Goal: Task Accomplishment & Management: Use online tool/utility

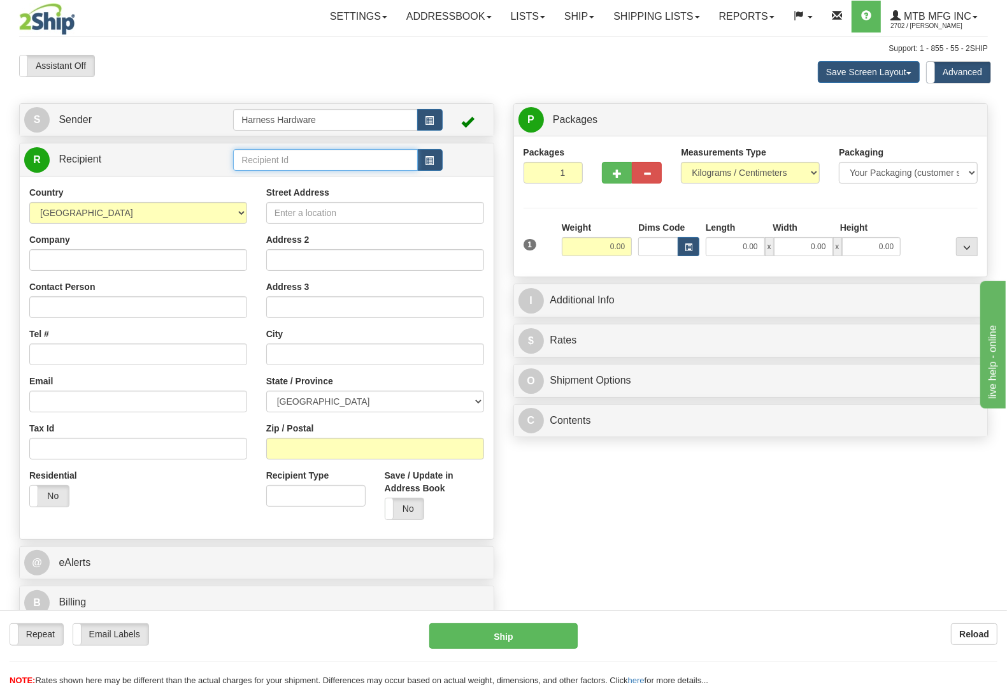
click at [335, 157] on input "text" at bounding box center [325, 160] width 184 height 22
type input "mast"
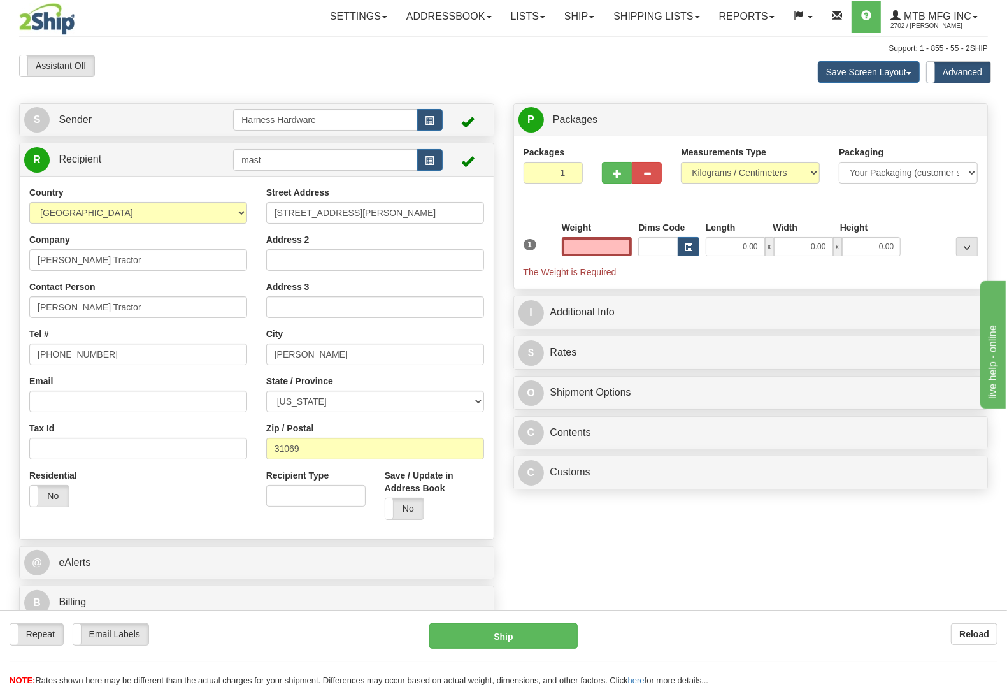
type input "0.00"
drag, startPoint x: 115, startPoint y: 345, endPoint x: 0, endPoint y: 364, distance: 117.0
click at [0, 364] on div "Toggle navigation Settings Shipping Preferences Fields Preferences New" at bounding box center [503, 345] width 1007 height 690
paste input "706-632-3777"
type input "706-632-3777"
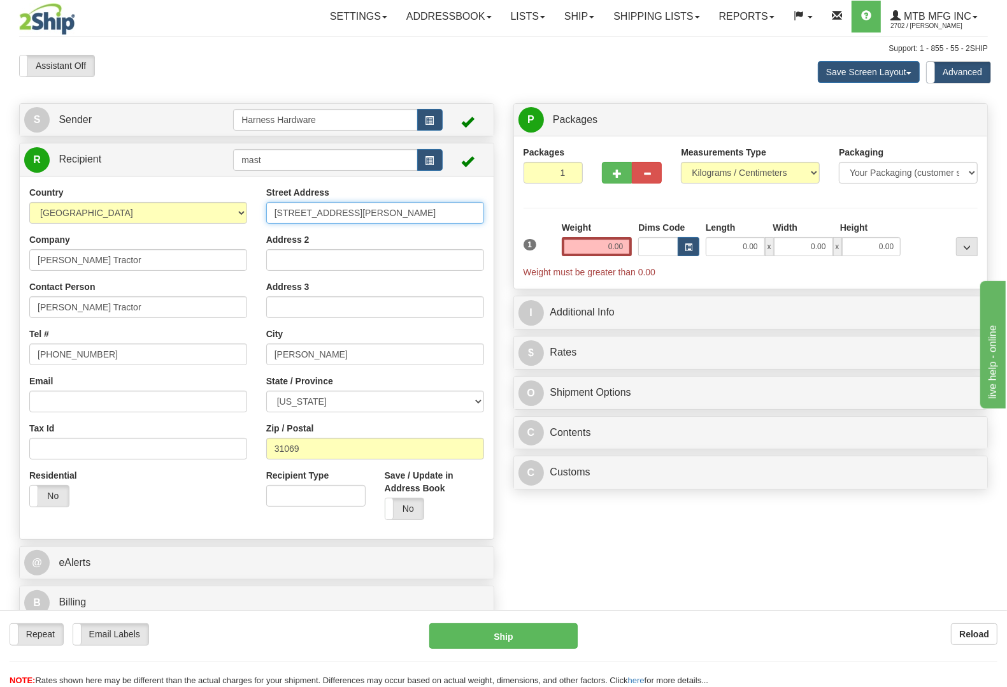
drag, startPoint x: 341, startPoint y: 209, endPoint x: 207, endPoint y: 227, distance: 135.0
click at [208, 226] on div "Country AFGHANISTAN ALAND ISLANDS ALBANIA ALGERIA AMERICAN SAMOA ANDORRA ANGOLA…" at bounding box center [257, 357] width 474 height 343
paste input "1050 Appalachian Hwy"
type input "1050 Appalachian Hwy"
drag, startPoint x: 300, startPoint y: 446, endPoint x: 243, endPoint y: 448, distance: 56.7
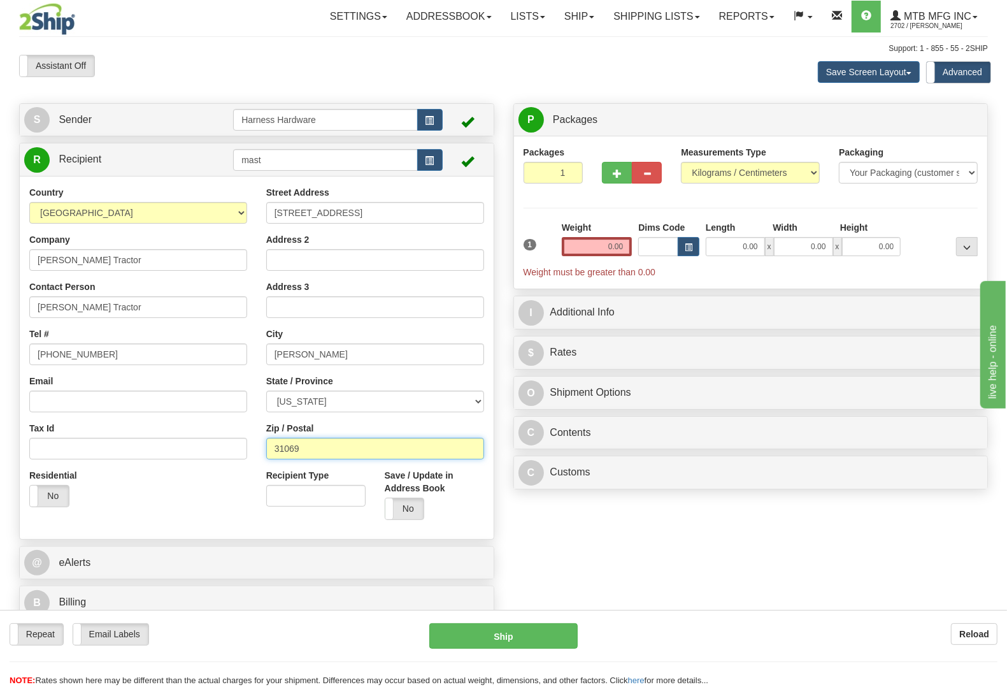
click at [246, 448] on div "Country AFGHANISTAN ALAND ISLANDS ALBANIA ALGERIA AMERICAN SAMOA ANDORRA ANGOLA…" at bounding box center [257, 357] width 474 height 343
paste input "0513"
type input "30513"
type input "BLUE RIDGE"
drag, startPoint x: 336, startPoint y: 353, endPoint x: 227, endPoint y: 362, distance: 109.9
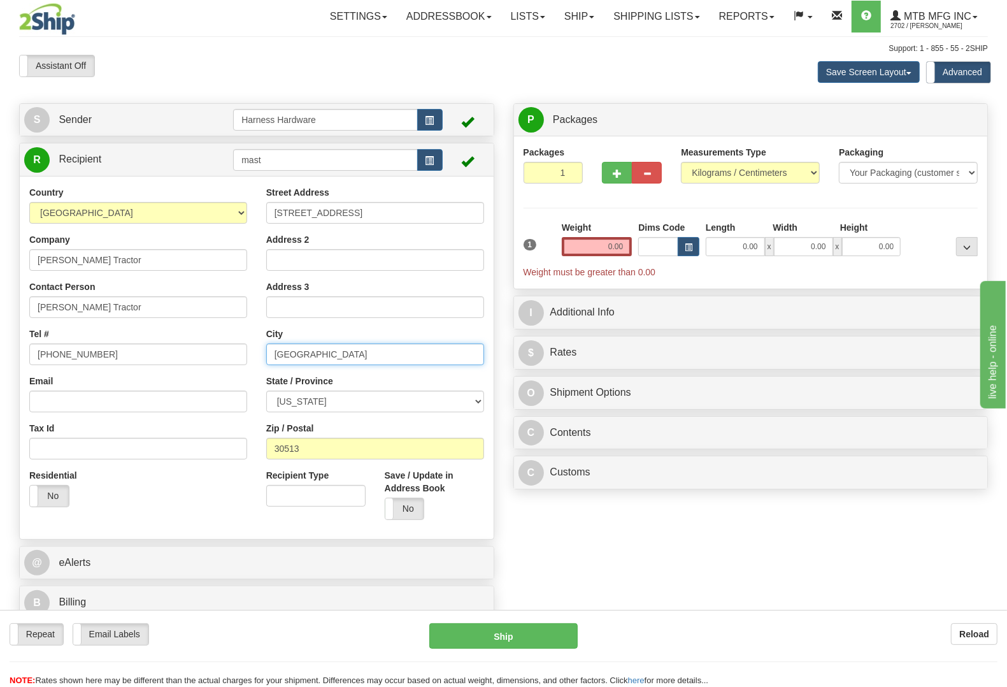
click at [227, 362] on div "Country AFGHANISTAN ALAND ISLANDS ALBANIA ALGERIA AMERICAN SAMOA ANDORRA ANGOLA…" at bounding box center [257, 357] width 474 height 343
drag, startPoint x: 281, startPoint y: 156, endPoint x: 205, endPoint y: 162, distance: 76.1
click at [205, 162] on tr "R Recipient mast" at bounding box center [256, 159] width 465 height 26
paste input "BLUE RIDGE"
type input "MAST-BLUE RIDGE"
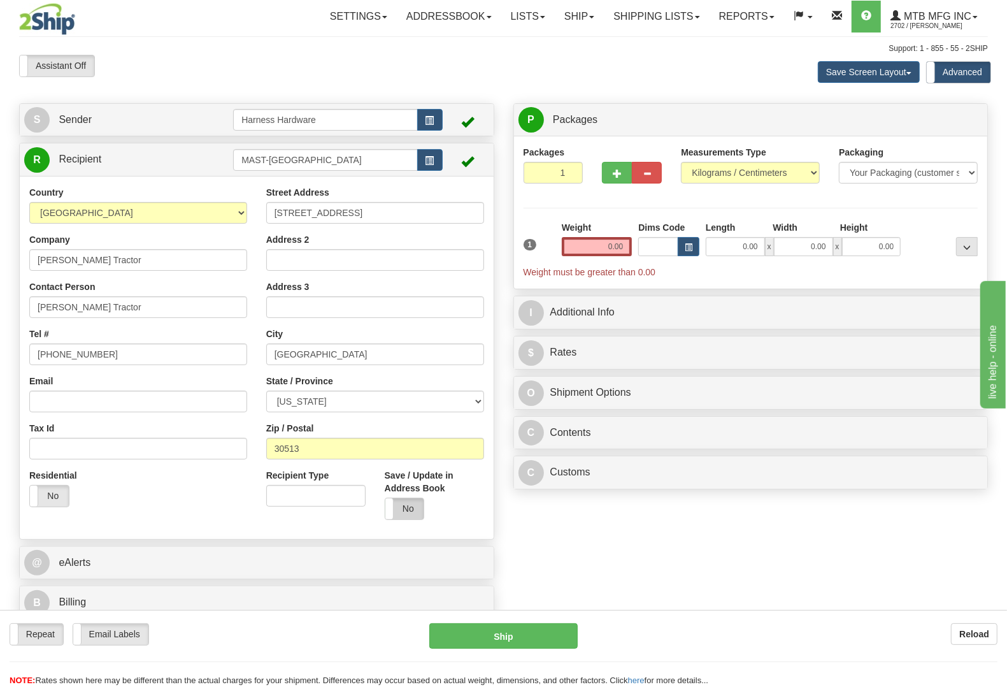
click at [413, 503] on label "No" at bounding box center [404, 508] width 39 height 20
click at [413, 508] on label "No" at bounding box center [404, 508] width 39 height 20
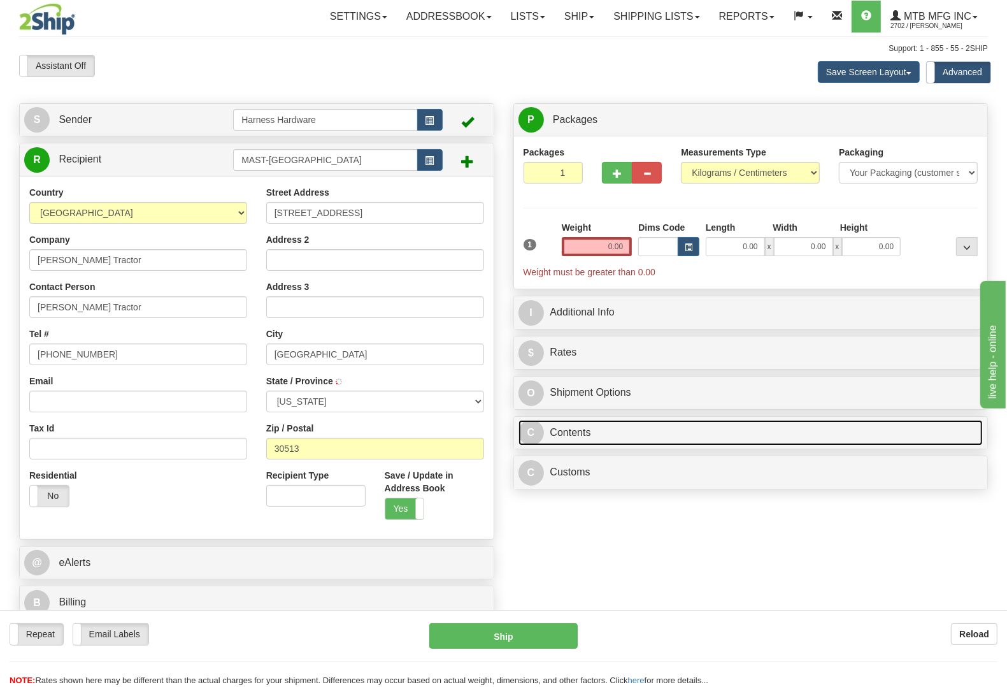
click at [590, 435] on link "C Contents" at bounding box center [750, 433] width 465 height 26
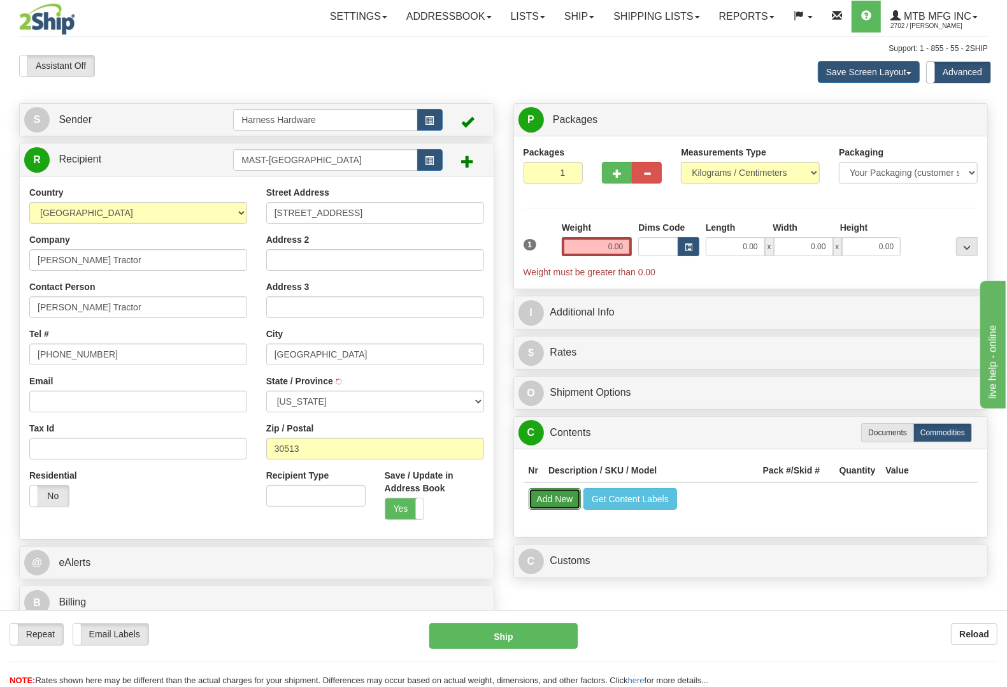
click at [562, 495] on button "Add New" at bounding box center [555, 499] width 53 height 22
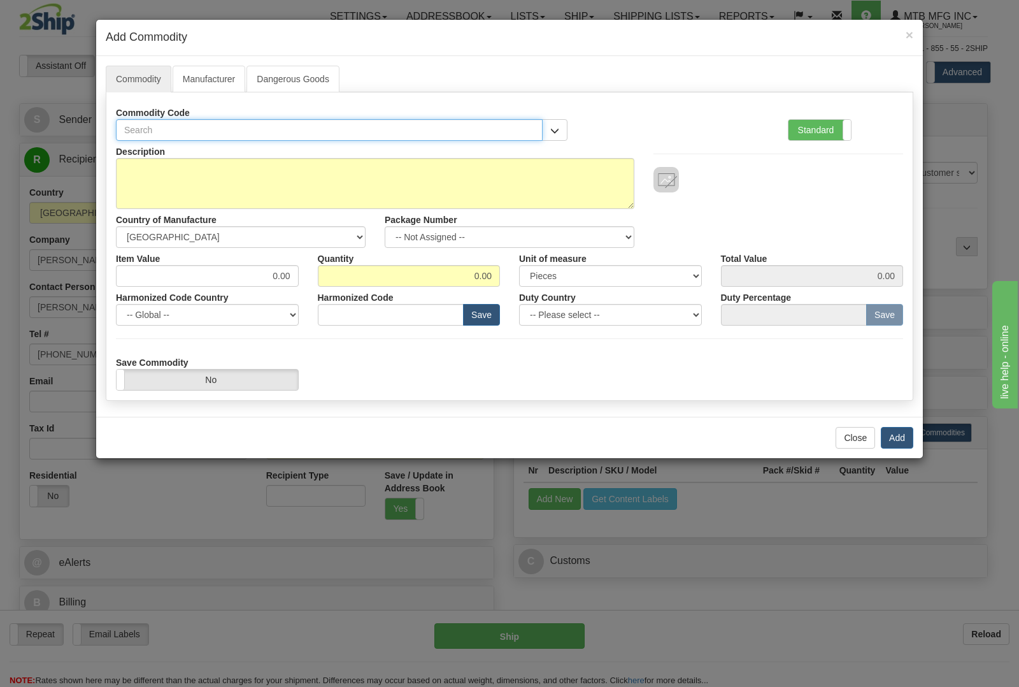
click at [317, 129] on input "text" at bounding box center [329, 130] width 427 height 22
type input "3977"
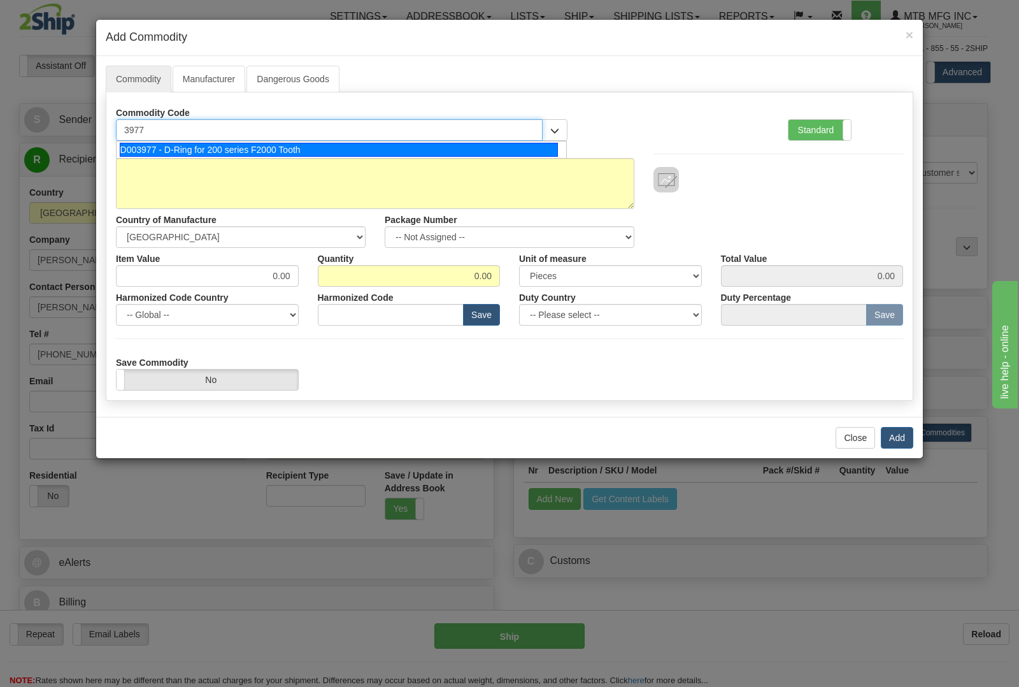
click at [319, 147] on div "D003977 - D-Ring for 200 series F2000 Tooth" at bounding box center [339, 150] width 439 height 14
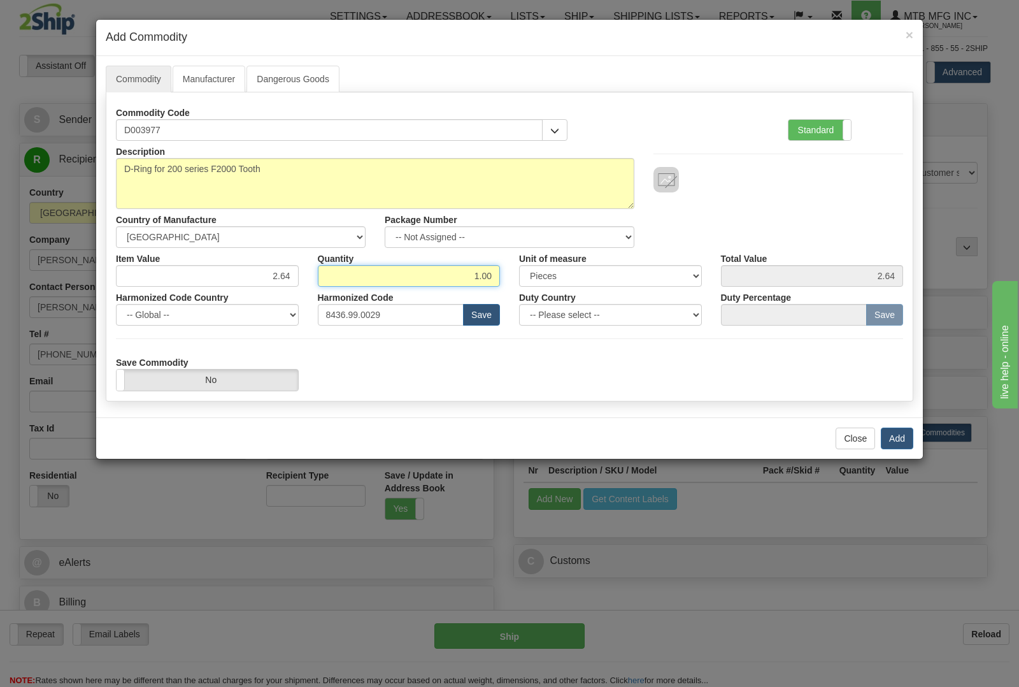
drag, startPoint x: 456, startPoint y: 280, endPoint x: 526, endPoint y: 282, distance: 70.1
click at [526, 282] on div "Item Value 2.64 Quantity 1.00 Unit of measure 3 Thousand Square Inches Adjustme…" at bounding box center [509, 267] width 806 height 39
type input "3"
type input "4"
type input "10.56"
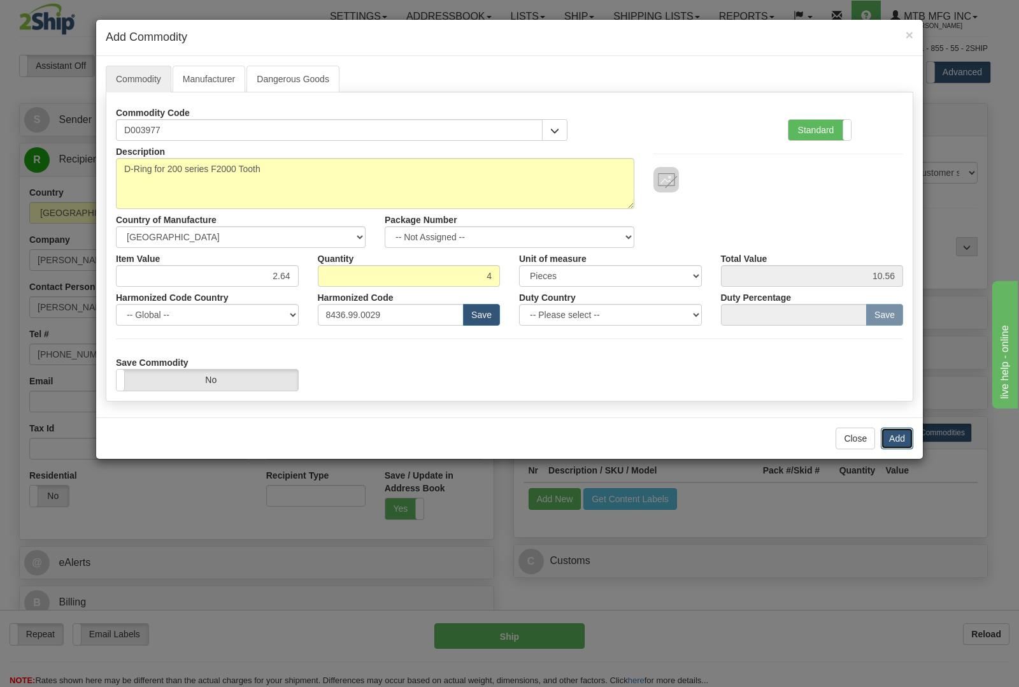
click at [905, 441] on button "Add" at bounding box center [897, 438] width 32 height 22
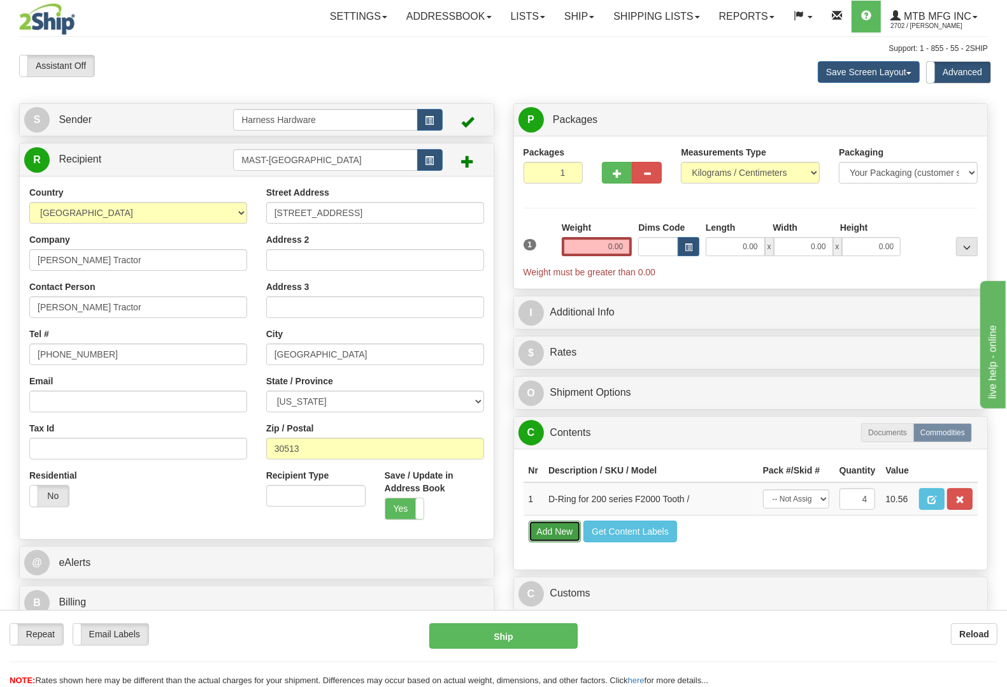
click at [553, 542] on button "Add New" at bounding box center [555, 531] width 53 height 22
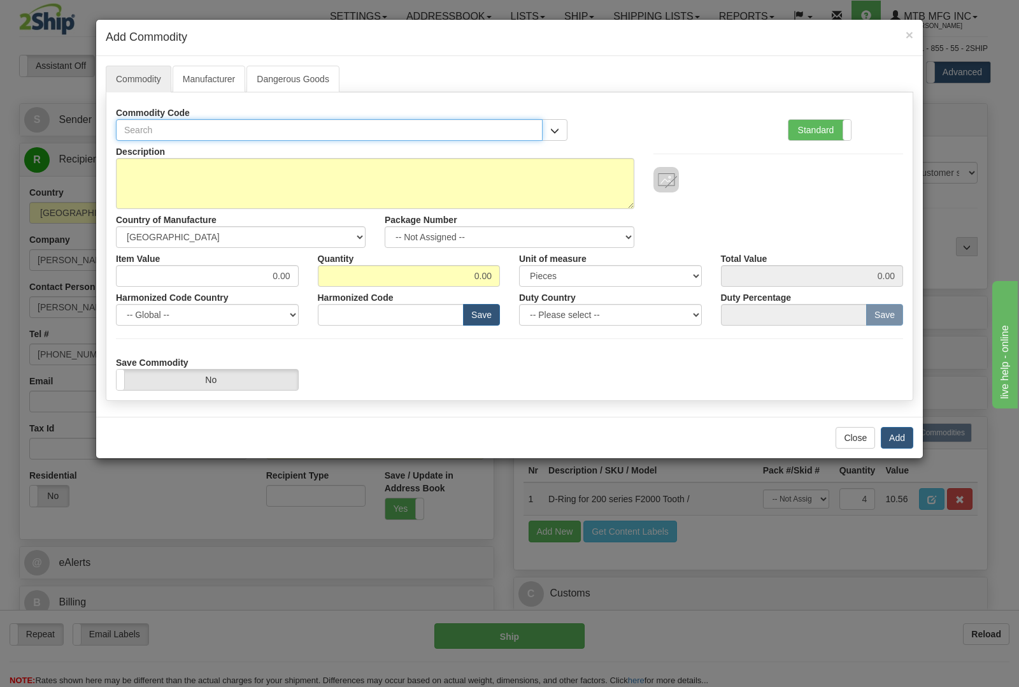
click at [412, 126] on input "text" at bounding box center [329, 130] width 427 height 22
type input "6"
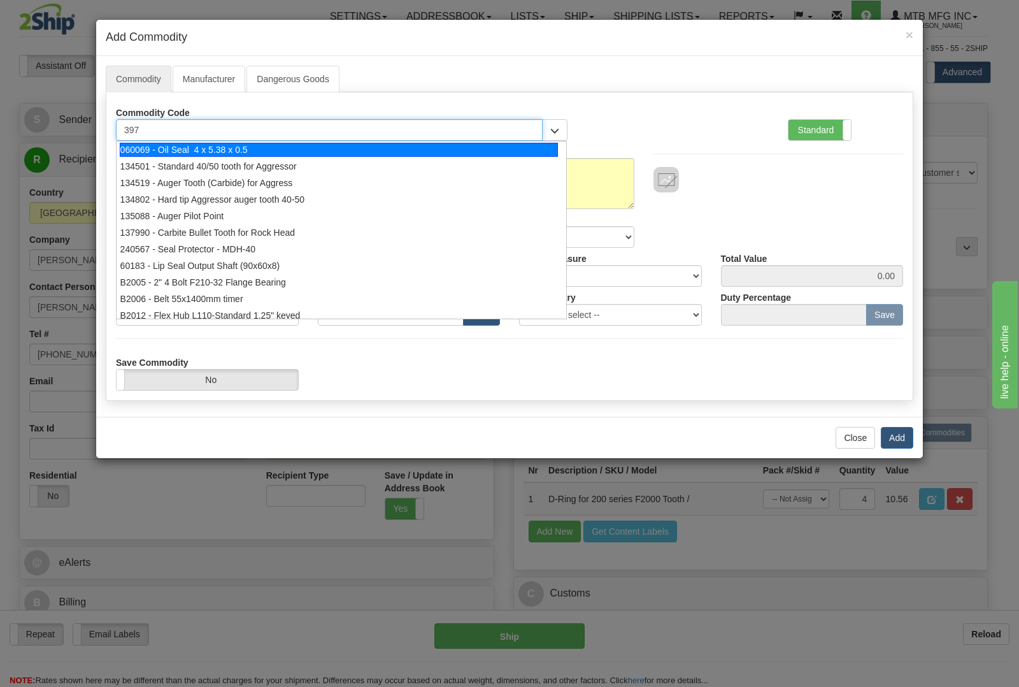
type input "3978"
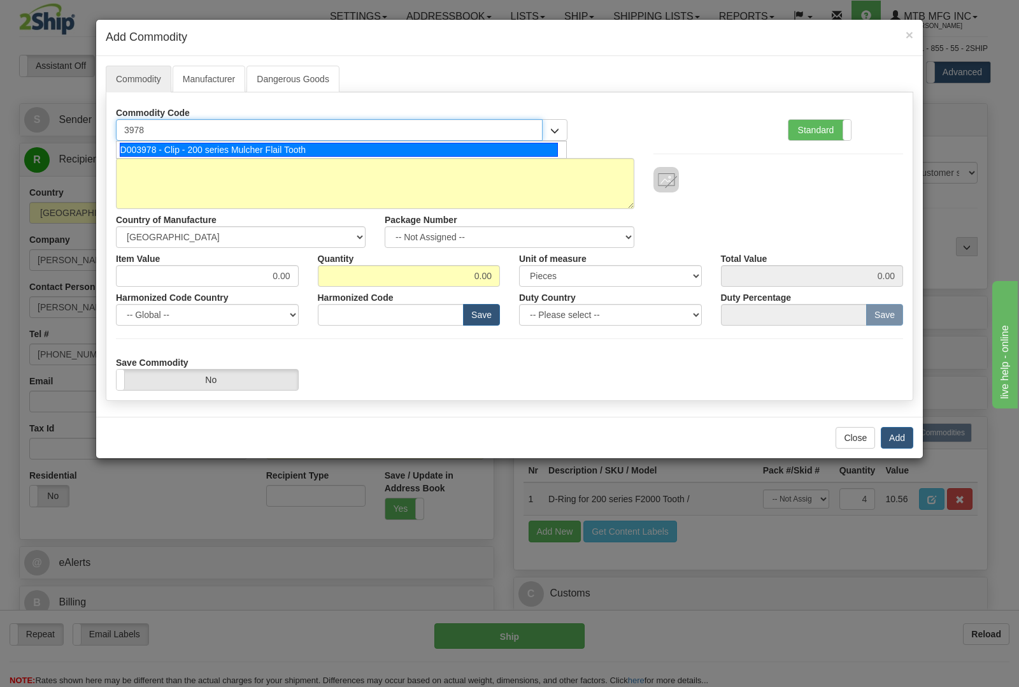
click at [308, 151] on div "D003978 - Clip - 200 series Mulcher Flail Tooth" at bounding box center [339, 150] width 439 height 14
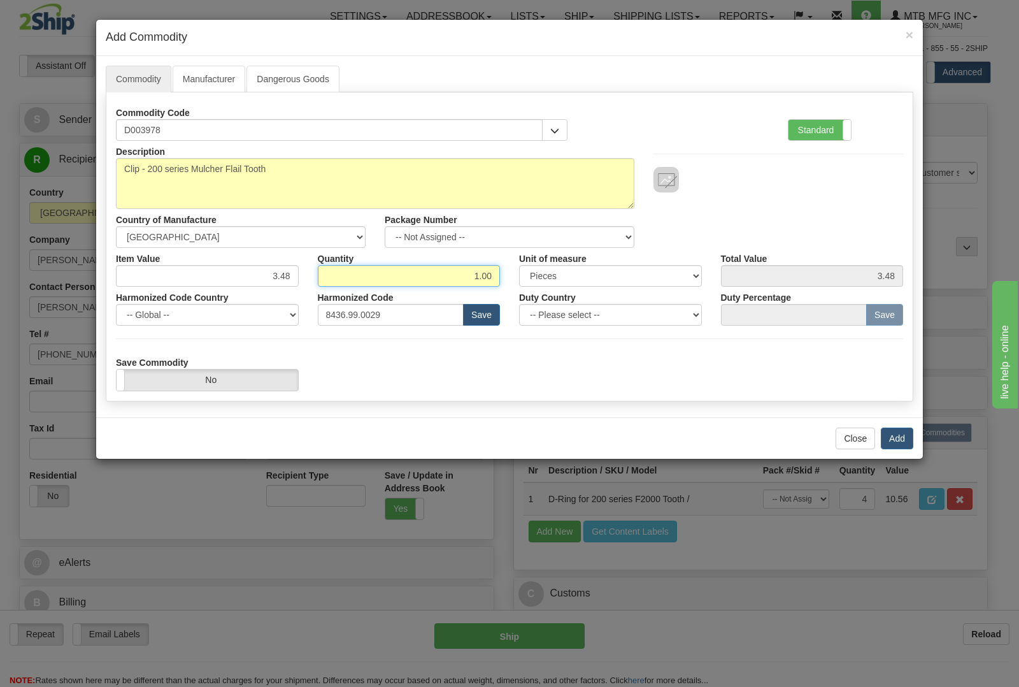
drag, startPoint x: 453, startPoint y: 273, endPoint x: 539, endPoint y: 277, distance: 86.1
click at [539, 277] on div "Item Value 3.48 Quantity 1.00 Unit of measure 3 Thousand Square Inches Adjustme…" at bounding box center [509, 267] width 806 height 39
type input "4"
type input "13.92"
click at [894, 438] on button "Add" at bounding box center [897, 438] width 32 height 22
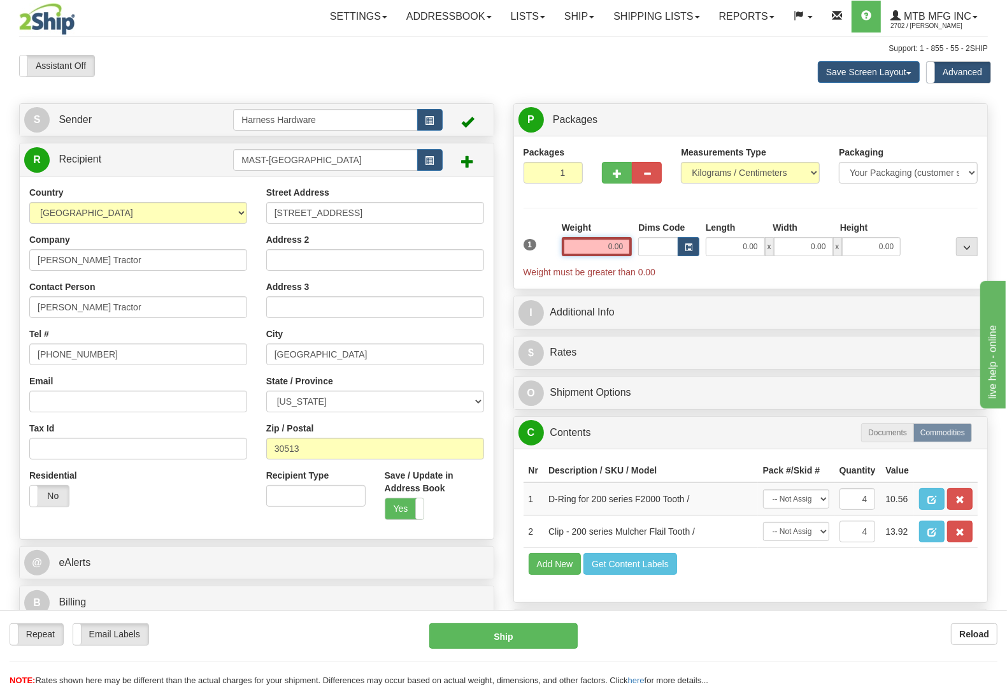
click at [594, 245] on input "0.00" at bounding box center [597, 246] width 71 height 19
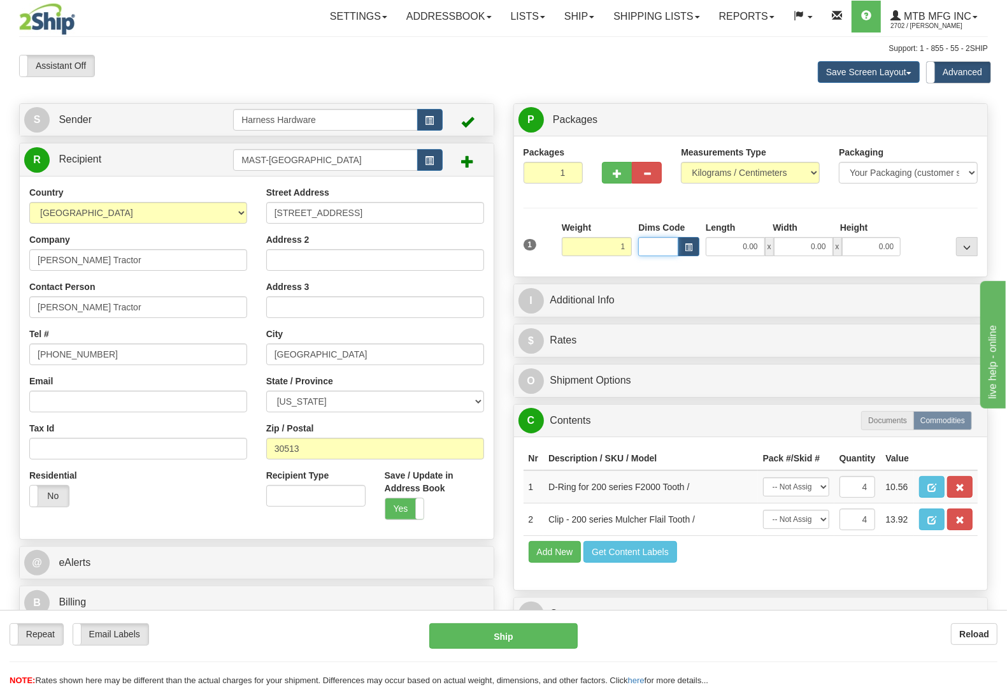
type input "1.00"
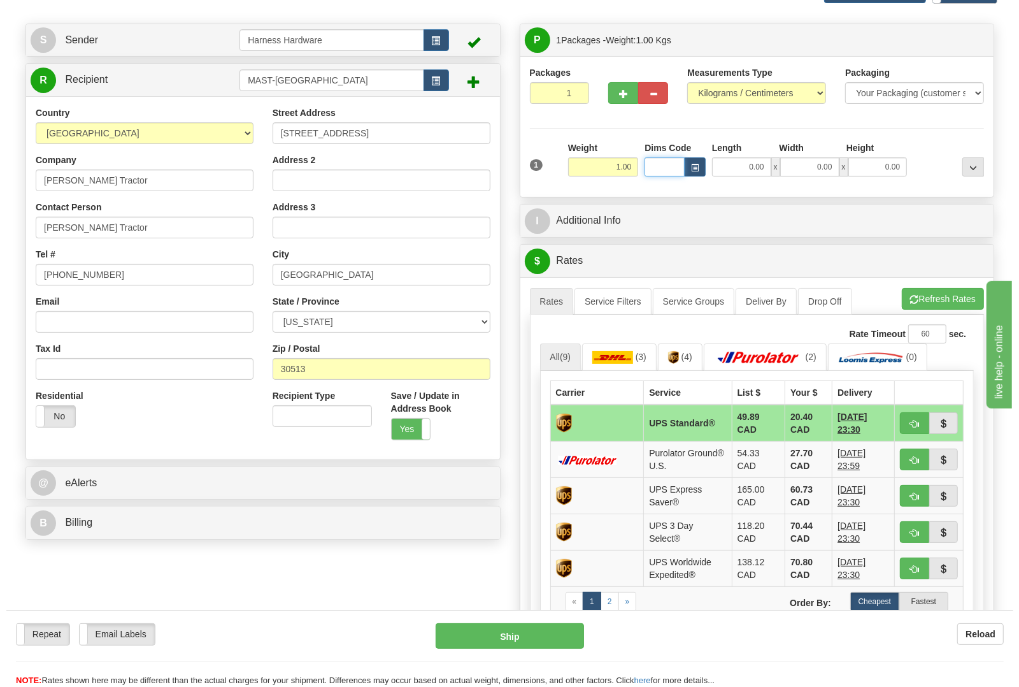
scroll to position [159, 0]
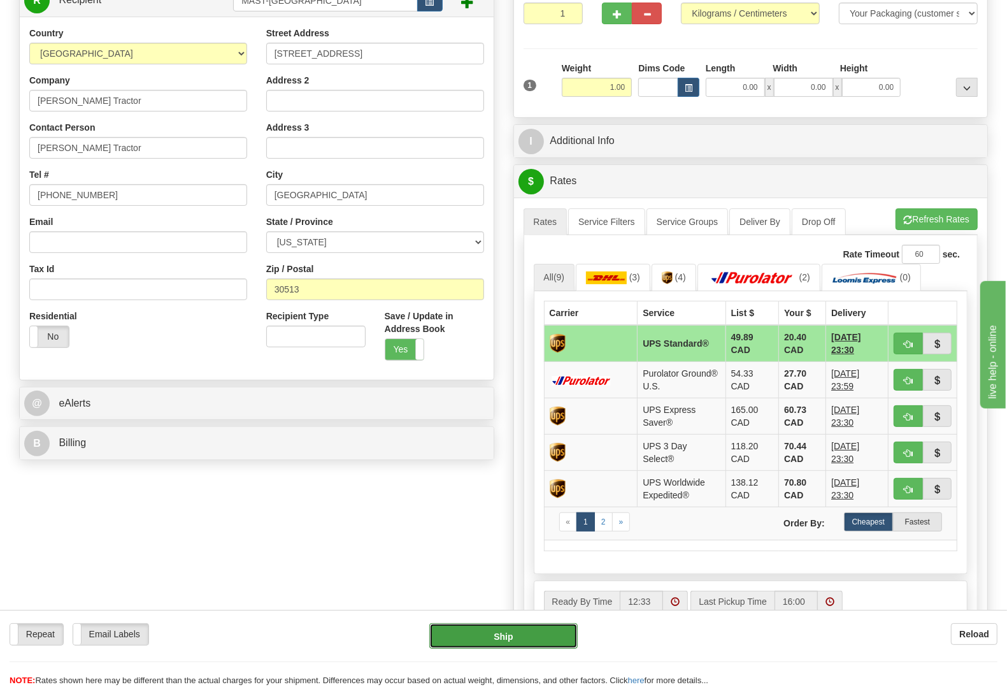
click at [518, 629] on button "Ship" at bounding box center [503, 635] width 148 height 25
type input "11"
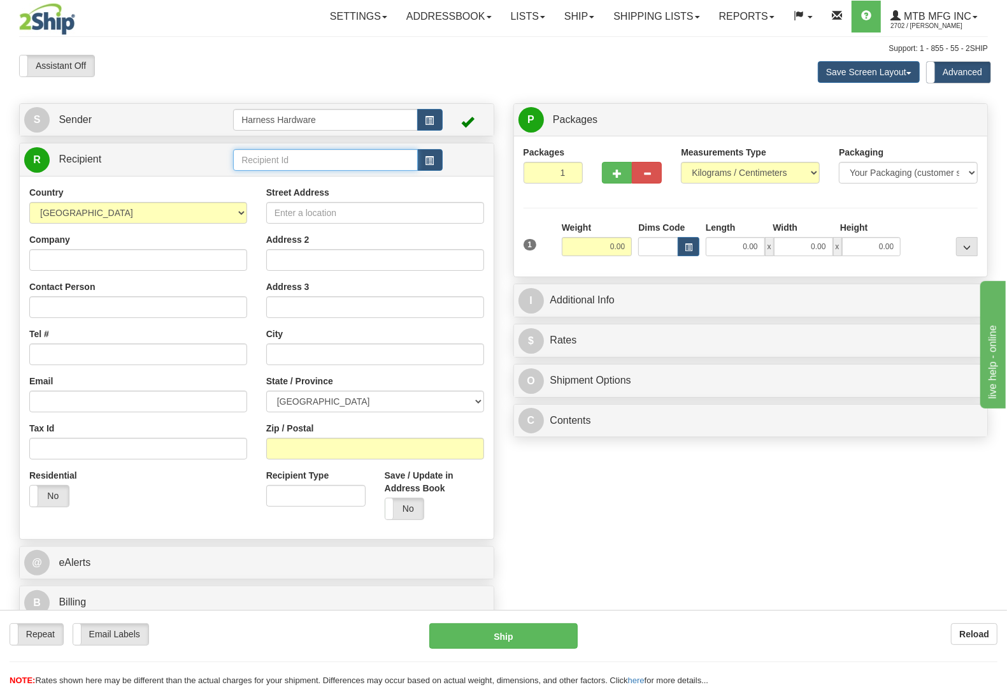
click at [294, 161] on input "text" at bounding box center [325, 160] width 184 height 22
type input "SALP"
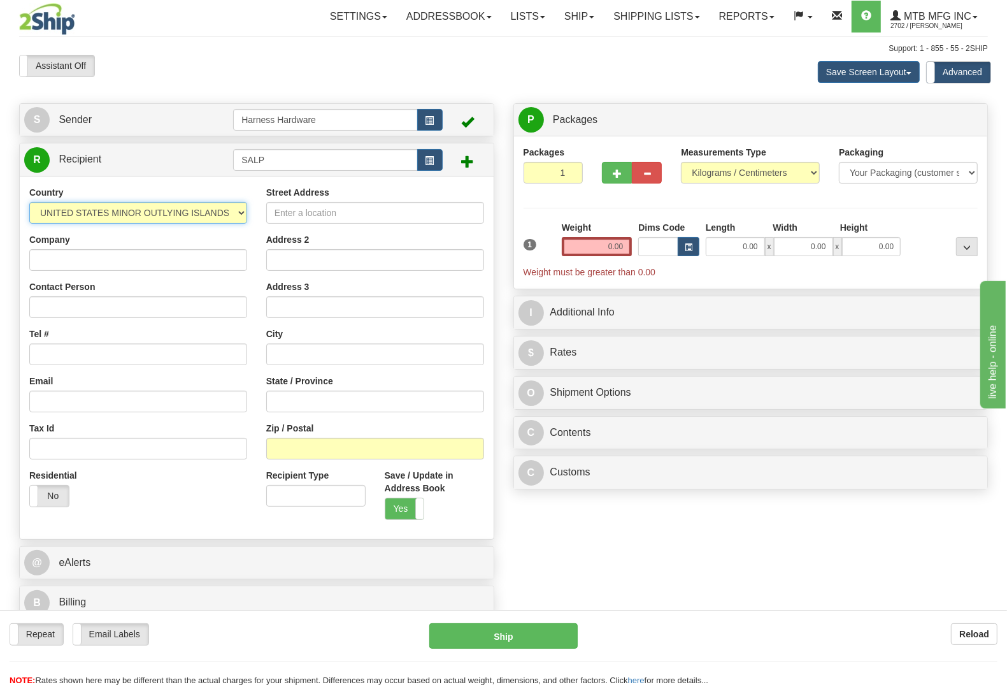
select select "US"
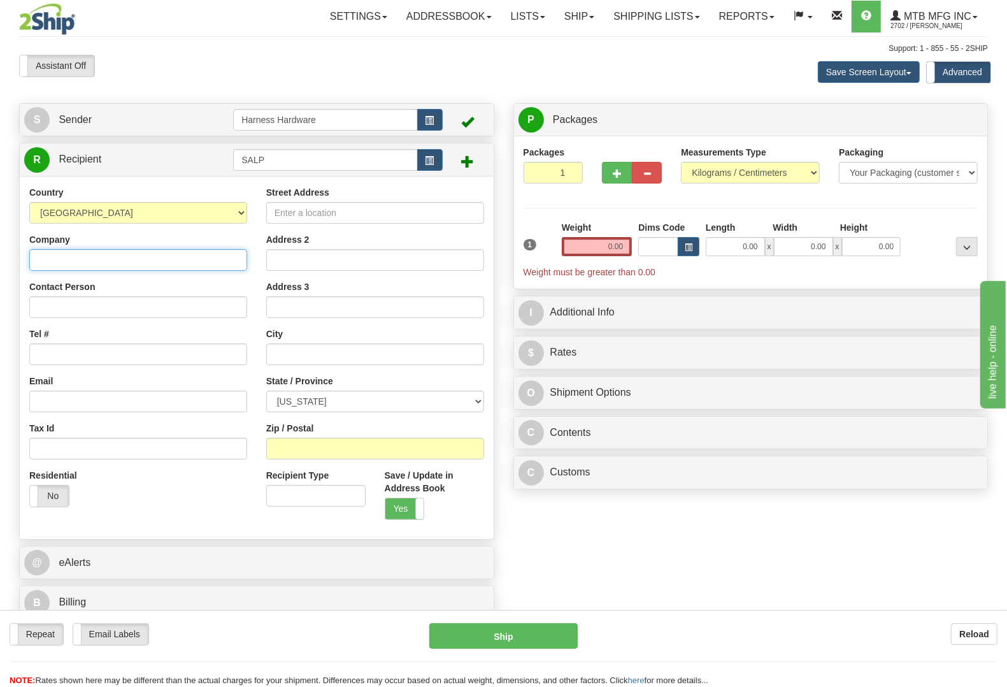
click at [99, 255] on input "Company" at bounding box center [138, 260] width 218 height 22
paste input "SAL PITTI"
type input "SAL PITTI"
paste input "SAL PITTI"
type input "SAL PITTI"
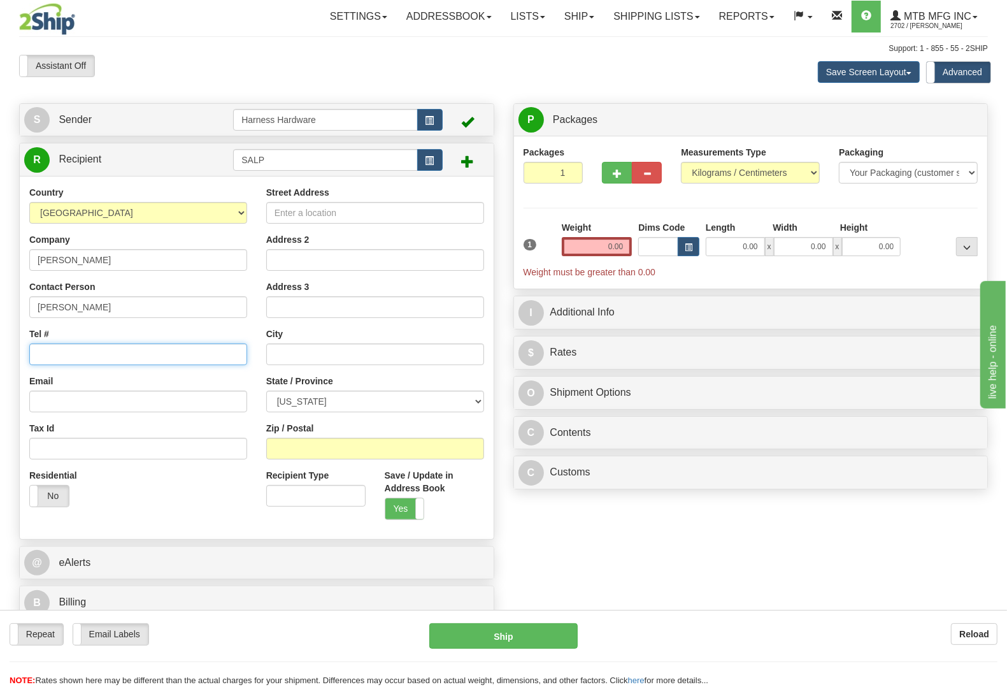
click at [105, 353] on input "Tel #" at bounding box center [138, 354] width 218 height 22
paste input "(585) 760 9298"
type input "(585) 760 9298"
click at [362, 211] on input "Street Address" at bounding box center [375, 213] width 218 height 22
paste input "3675 Summit VW."
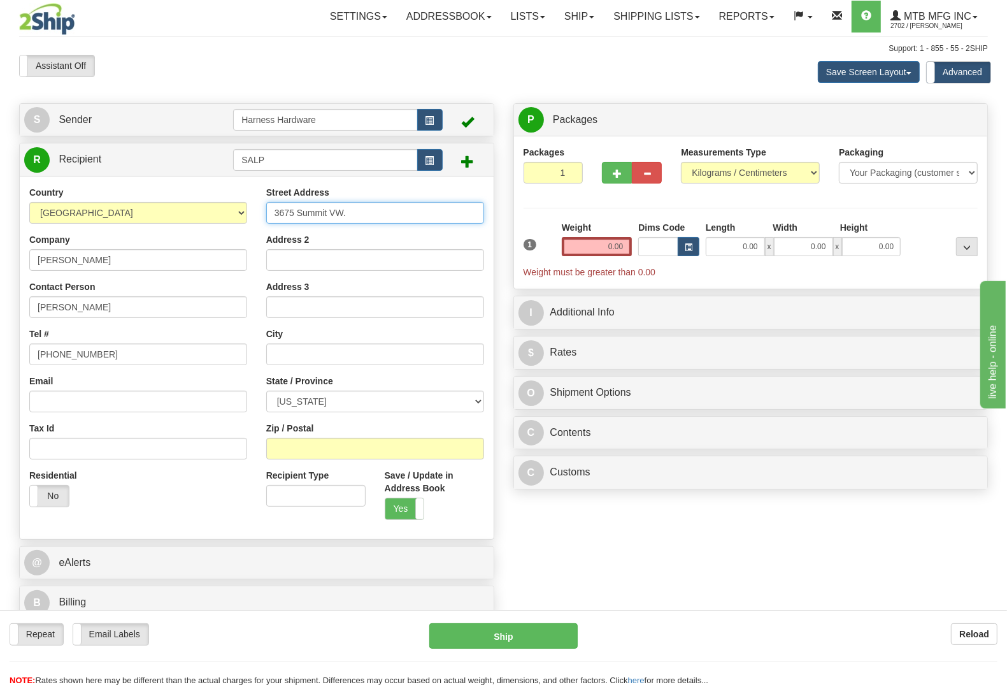
type input "3675 Summit VW."
click at [387, 449] on input "Zip / Postal" at bounding box center [375, 449] width 218 height 22
paste input "14424"
type input "14424"
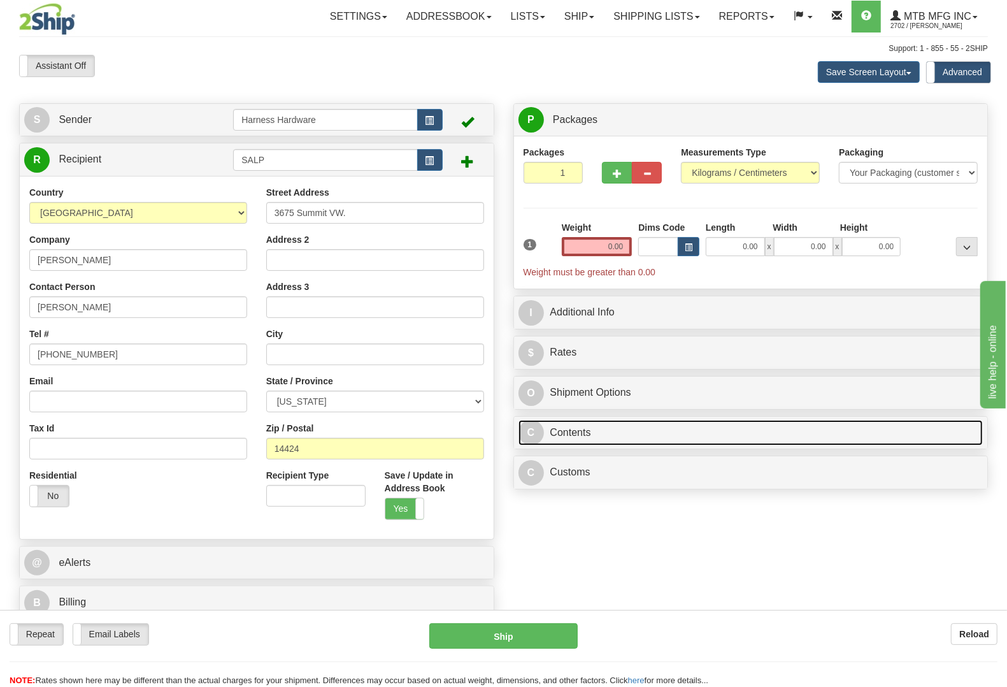
click at [638, 430] on link "C Contents" at bounding box center [750, 433] width 465 height 26
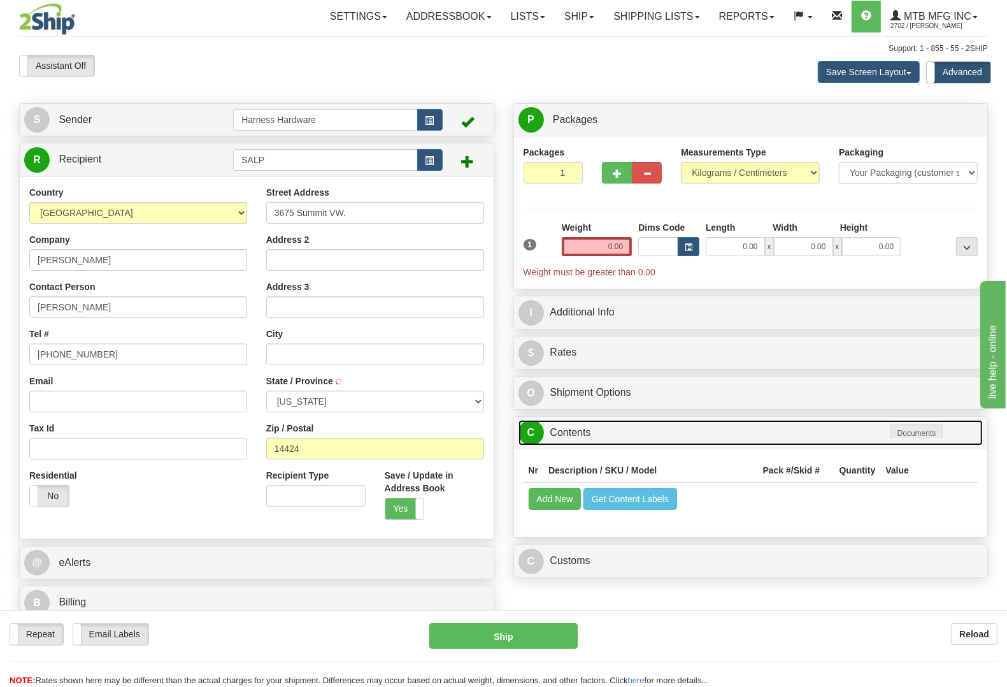
type input "CANANDAIGUA"
select select "NY"
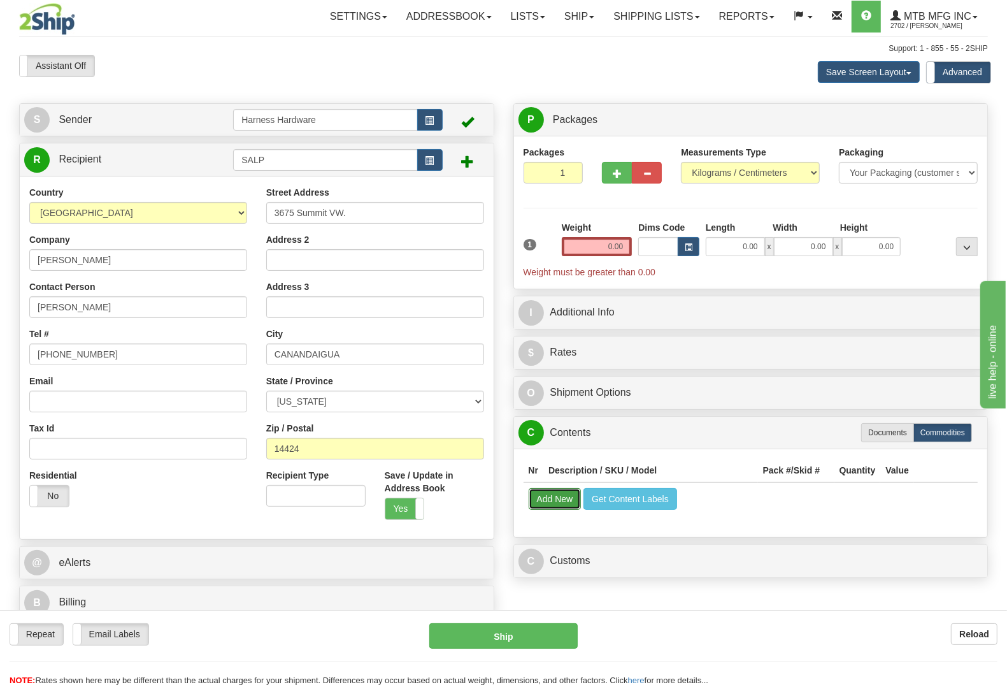
click at [564, 492] on button "Add New" at bounding box center [555, 499] width 53 height 22
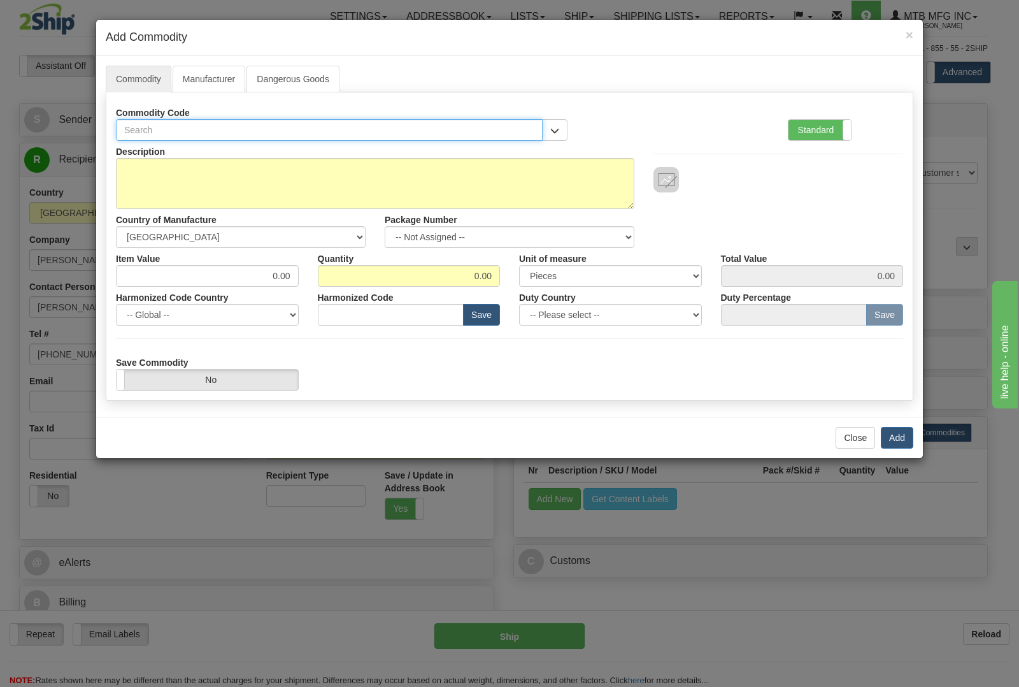
click at [268, 129] on input "text" at bounding box center [329, 130] width 427 height 22
type input "1774"
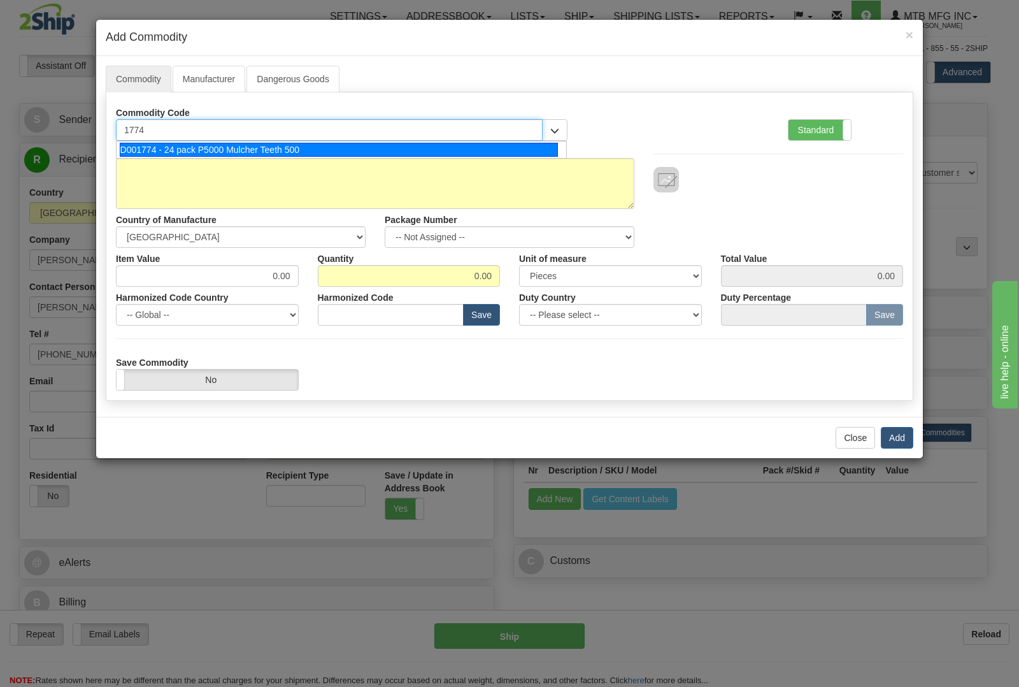
click at [266, 146] on div "D001774 - 24 pack P5000 Mulcher Teeth 500" at bounding box center [339, 150] width 439 height 14
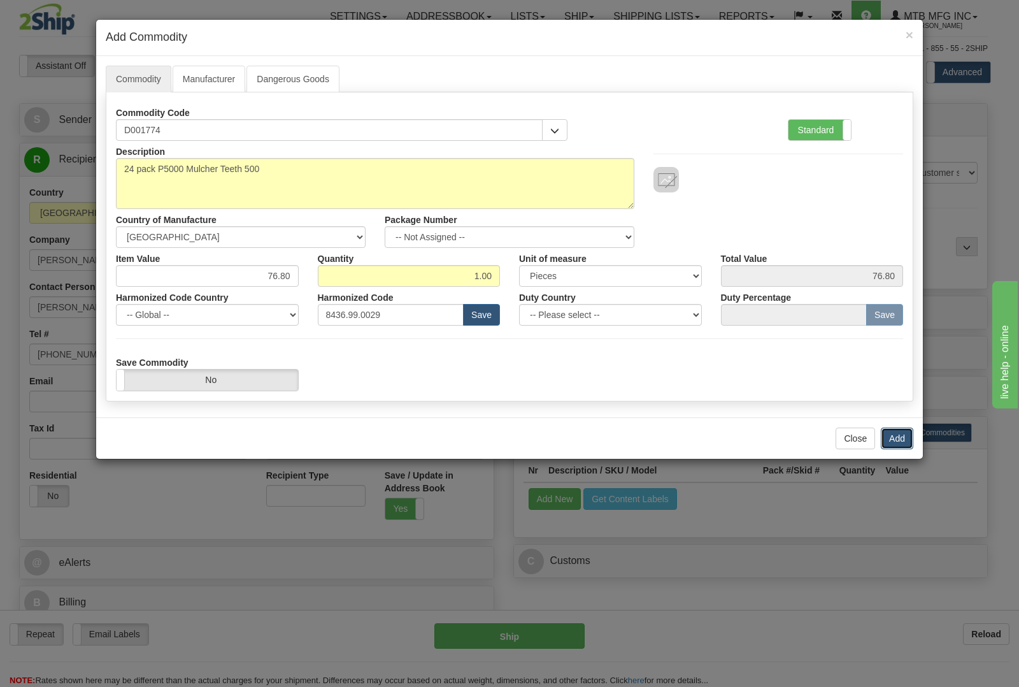
click at [892, 435] on button "Add" at bounding box center [897, 438] width 32 height 22
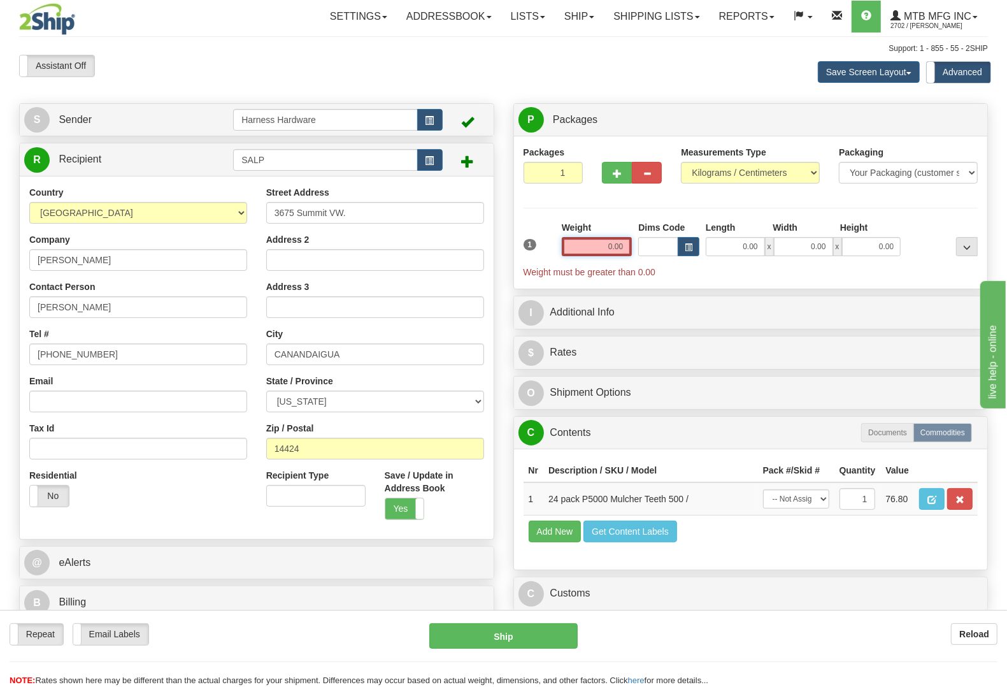
click at [587, 245] on input "0.00" at bounding box center [597, 246] width 71 height 19
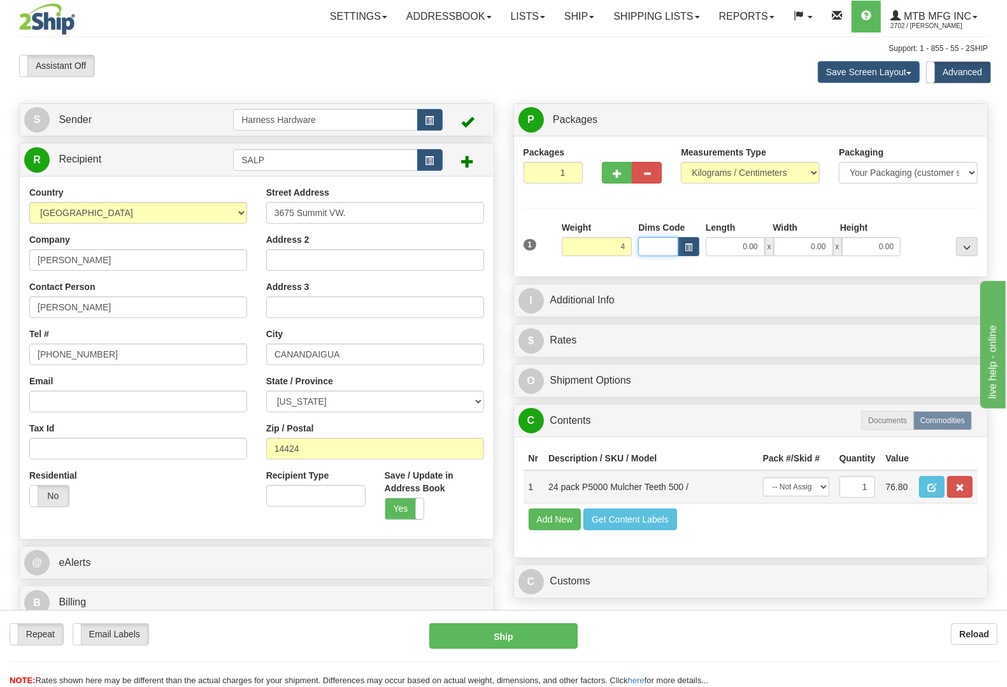
type input "4.00"
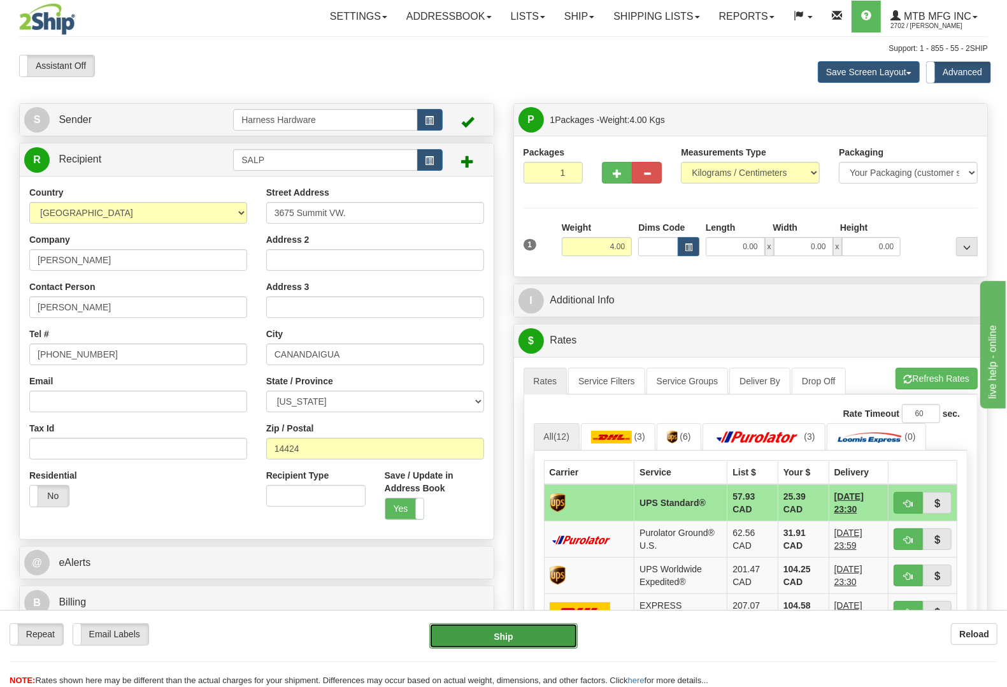
click at [475, 637] on button "Ship" at bounding box center [503, 635] width 148 height 25
type input "11"
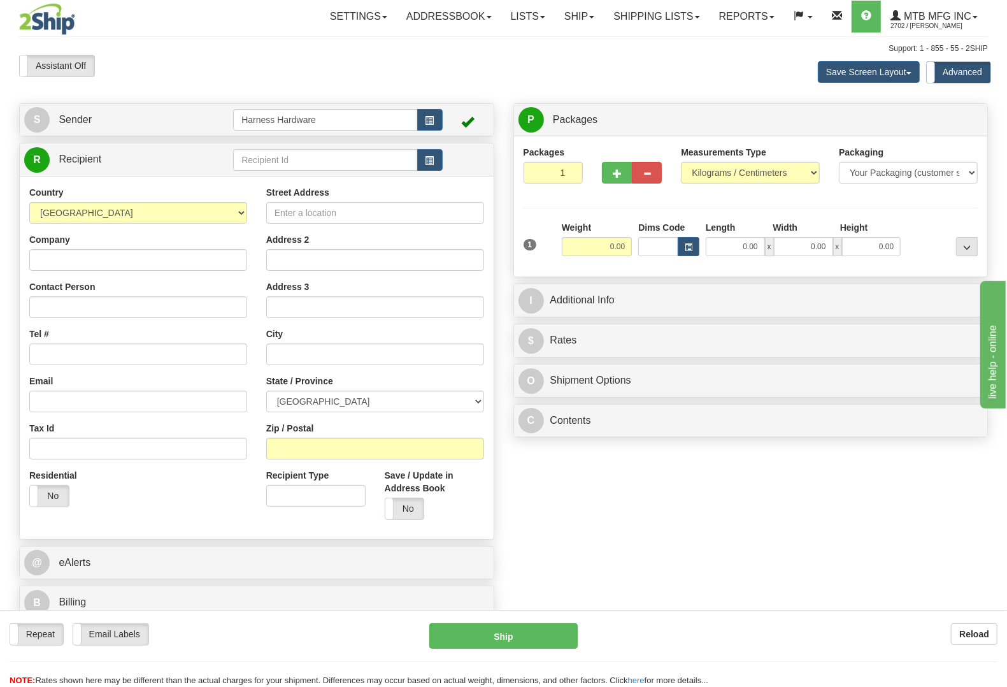
click at [308, 132] on td "Harness Hardware" at bounding box center [337, 120] width 209 height 26
click at [297, 173] on td at bounding box center [337, 159] width 209 height 26
click at [301, 161] on input "text" at bounding box center [325, 160] width 184 height 22
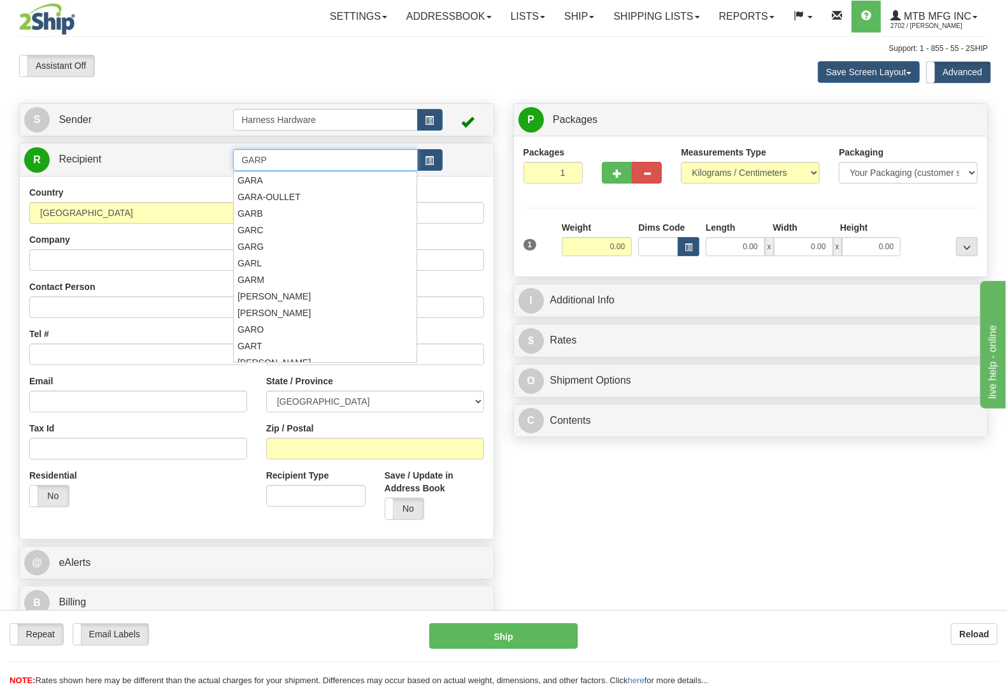
type input "GARP"
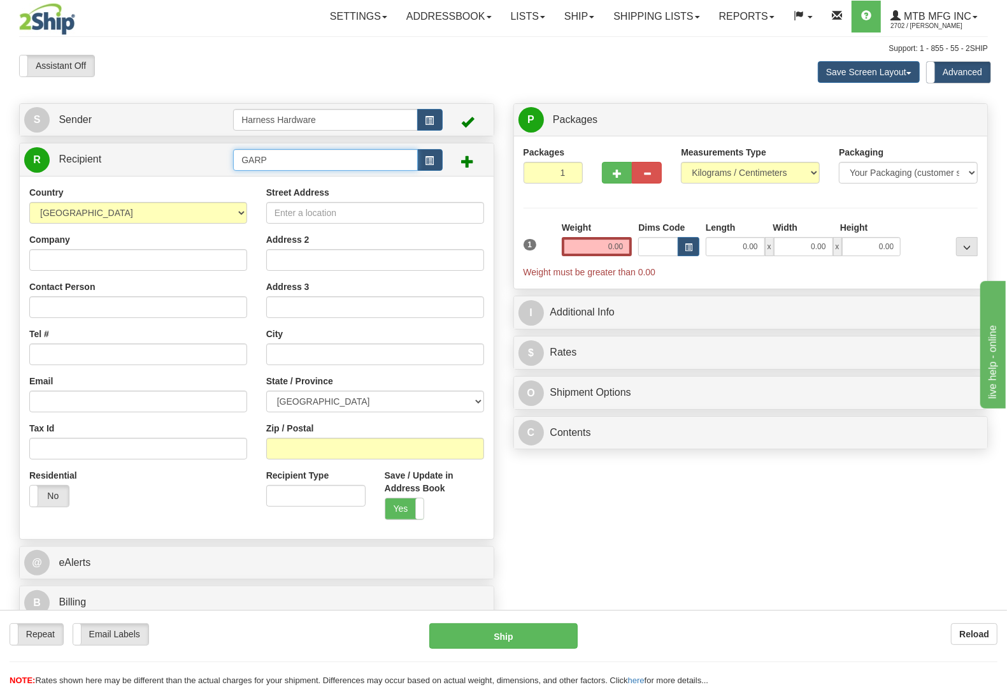
click at [301, 161] on input "GARP" at bounding box center [325, 160] width 184 height 22
type input "GARO"
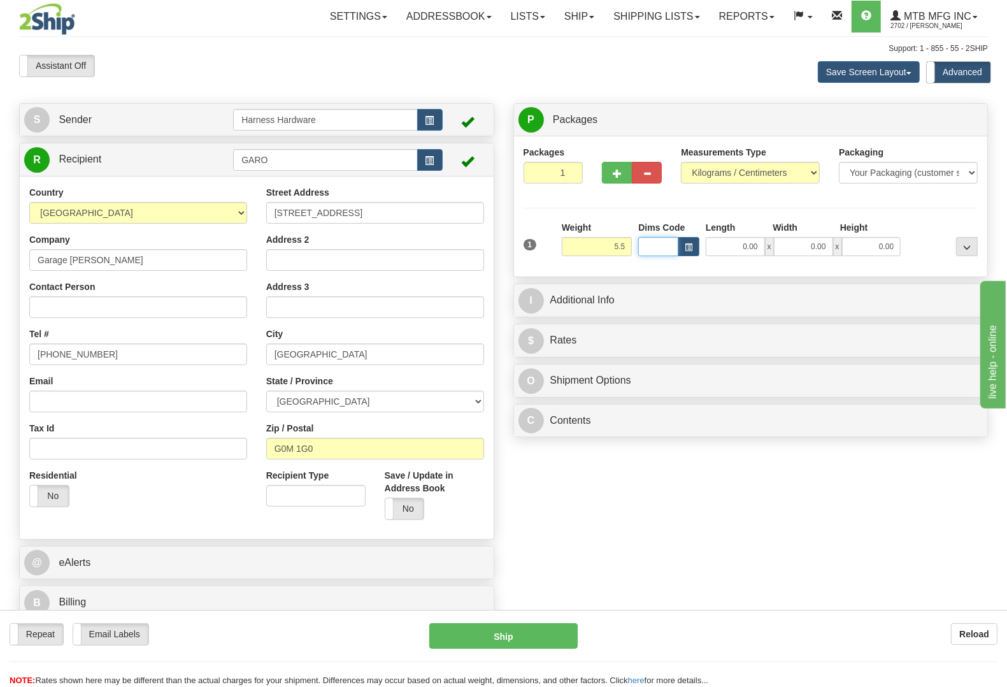
type input "5.50"
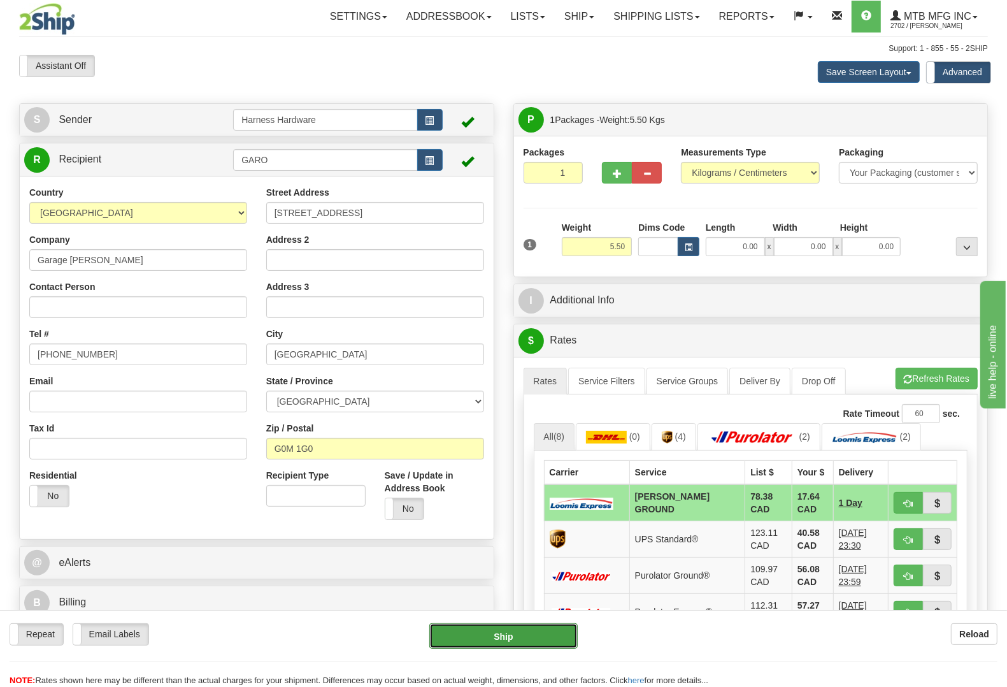
click at [527, 636] on button "Ship" at bounding box center [503, 635] width 148 height 25
type input "DD"
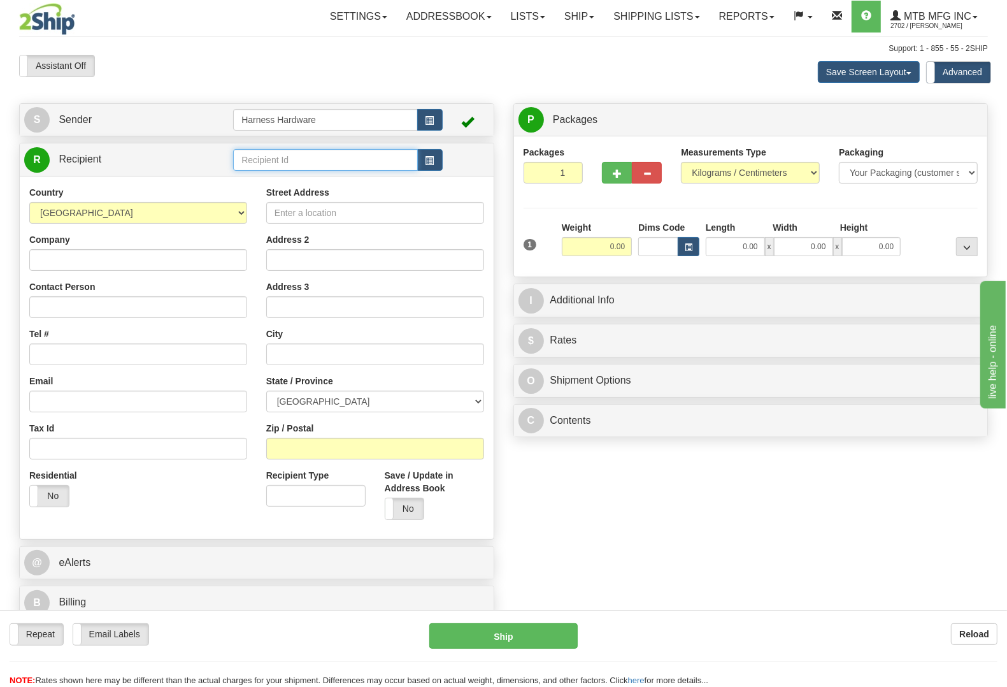
click at [278, 157] on input "text" at bounding box center [325, 160] width 184 height 22
type input "WSB"
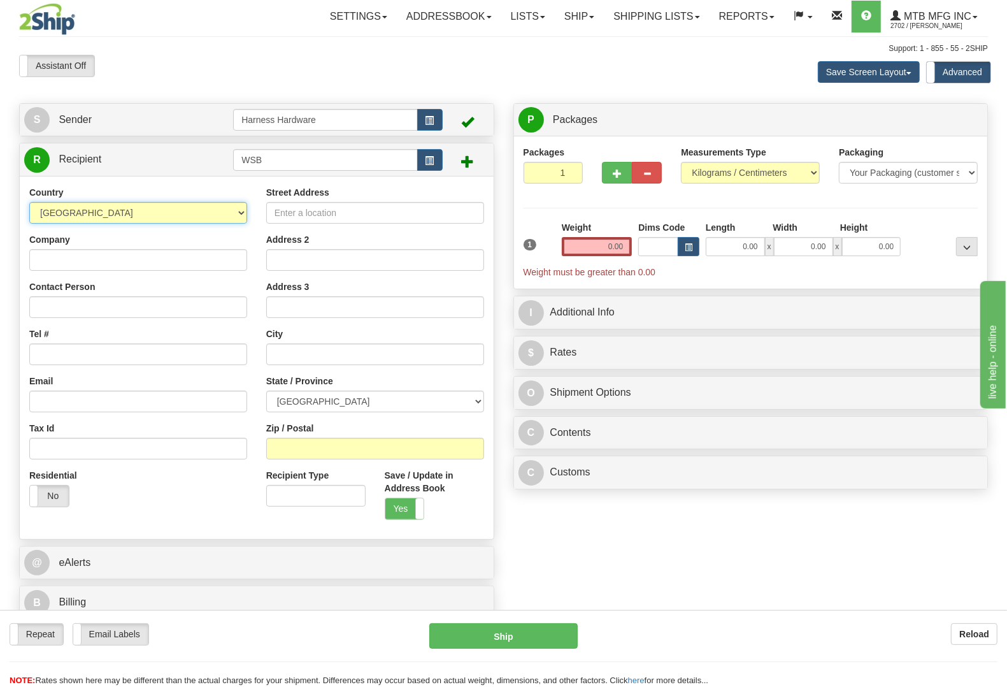
select select "US"
click at [72, 255] on input "Company" at bounding box center [138, 260] width 218 height 22
paste input "W.S. Bunch"
type input "W.S. Bunch"
click at [62, 312] on input "Contact Person" at bounding box center [138, 307] width 218 height 22
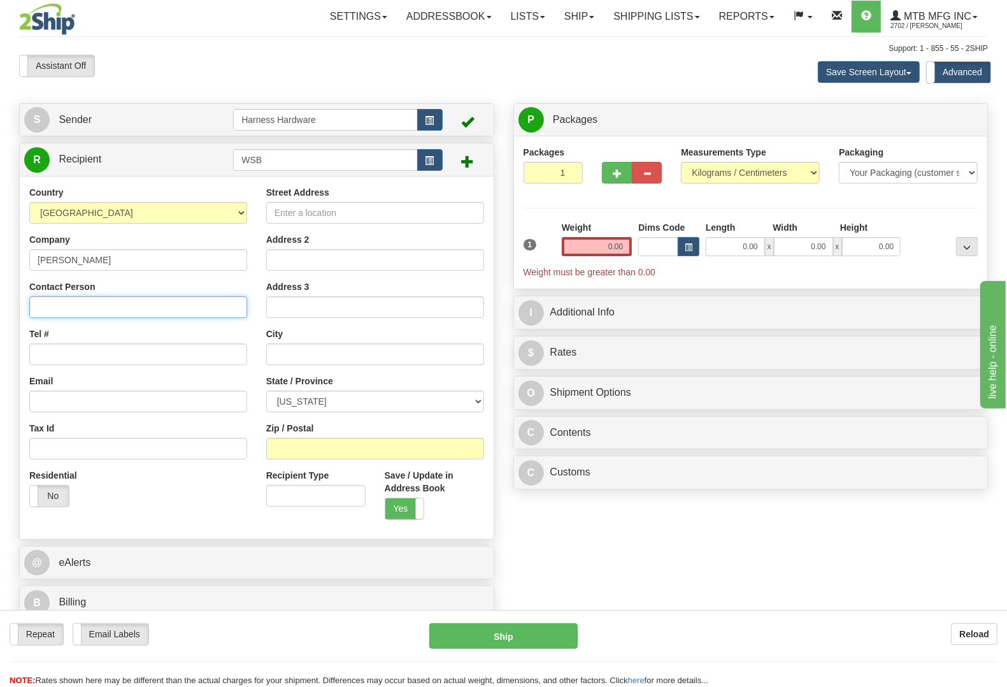
paste input "W.S. Bunch"
type input "W.S. Bunch"
click at [69, 357] on input "Tel #" at bounding box center [138, 354] width 218 height 22
paste input "402-558-4242"
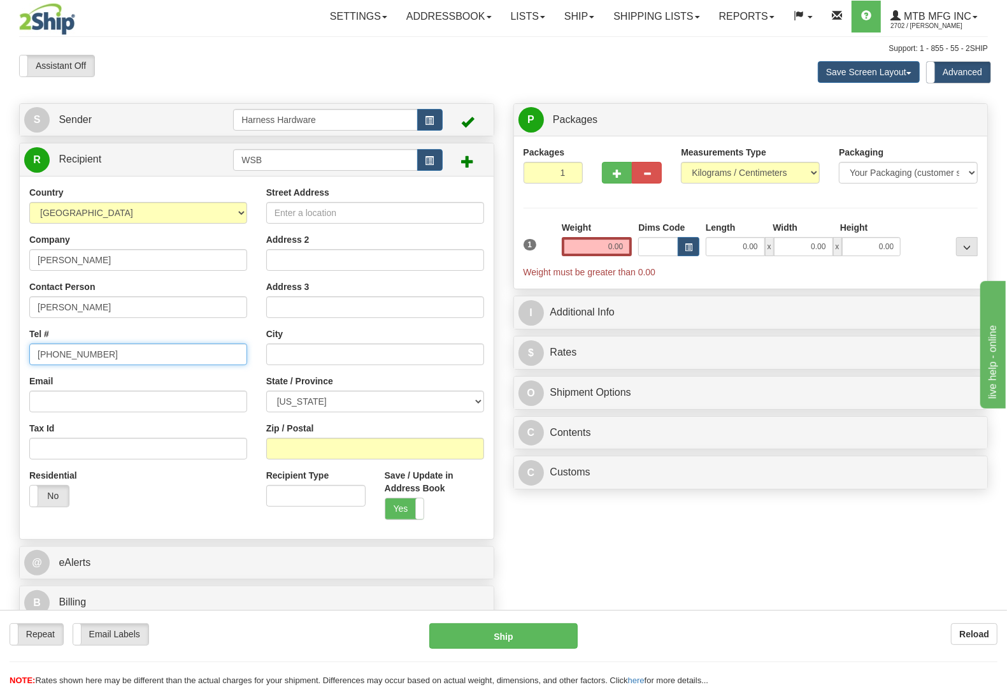
type input "402-558-4242"
click at [294, 213] on input "Street Address" at bounding box center [375, 213] width 218 height 22
paste input "1735 N. 42nd Street"
type input "1735 N. 42nd Street"
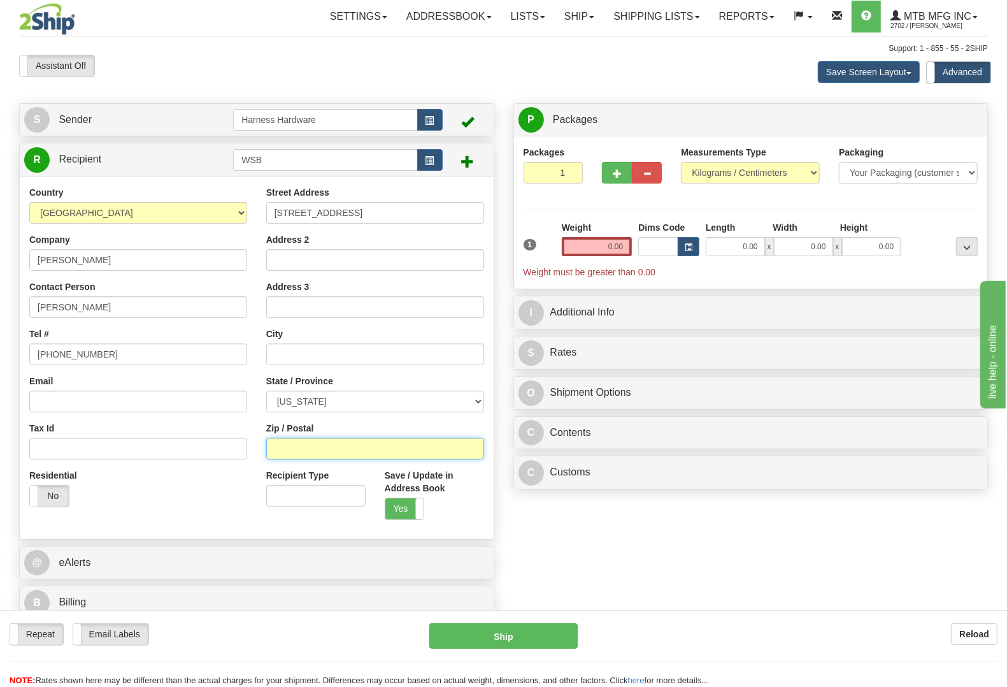
click at [441, 452] on input "Zip / Postal" at bounding box center [375, 449] width 218 height 22
paste input "68111"
type input "68111"
click at [588, 418] on div "C Contents Documents Commodities Nr Description / SKU / Model Pack #/Skid # Qua…" at bounding box center [750, 433] width 475 height 34
type input "OMAHA"
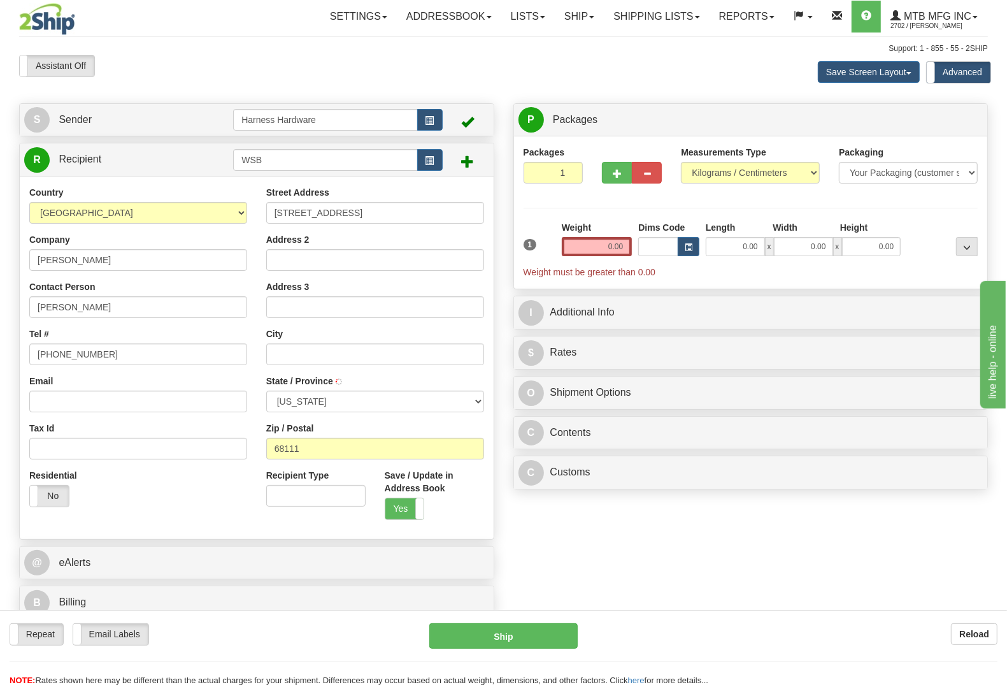
select select "NE"
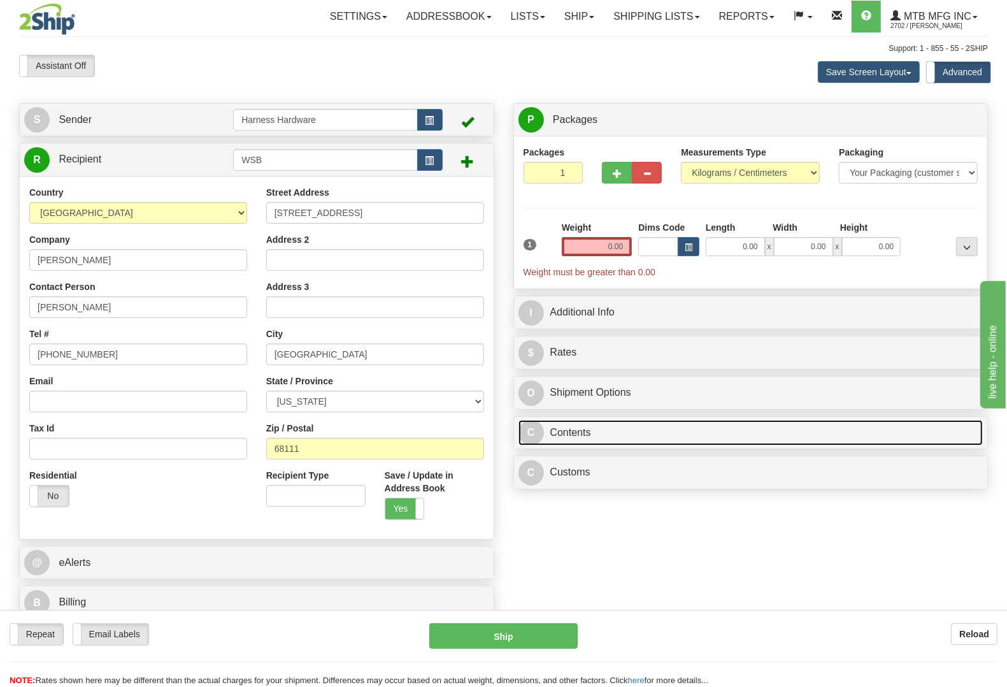
click at [567, 441] on link "C Contents" at bounding box center [750, 433] width 465 height 26
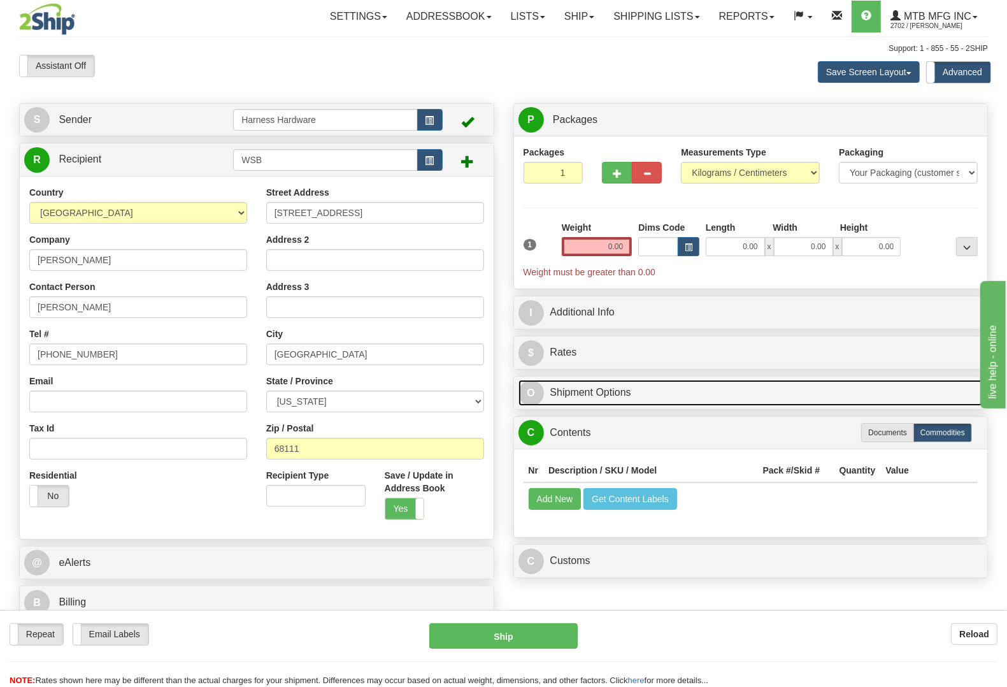
click at [591, 396] on link "O Shipment Options" at bounding box center [750, 393] width 465 height 26
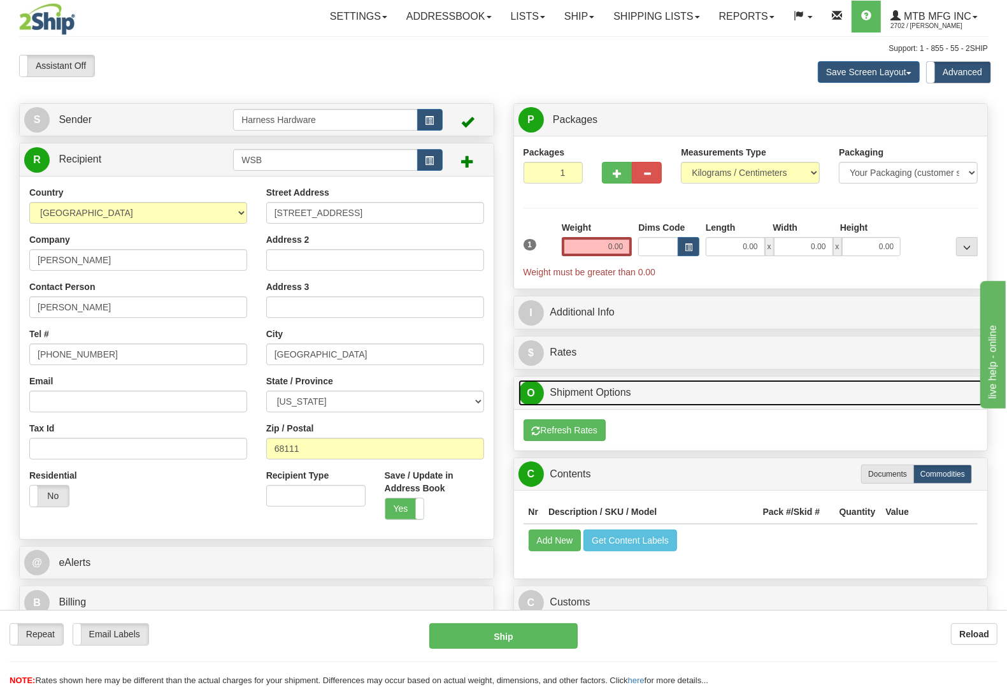
click at [597, 396] on link "O Shipment Options" at bounding box center [750, 393] width 465 height 26
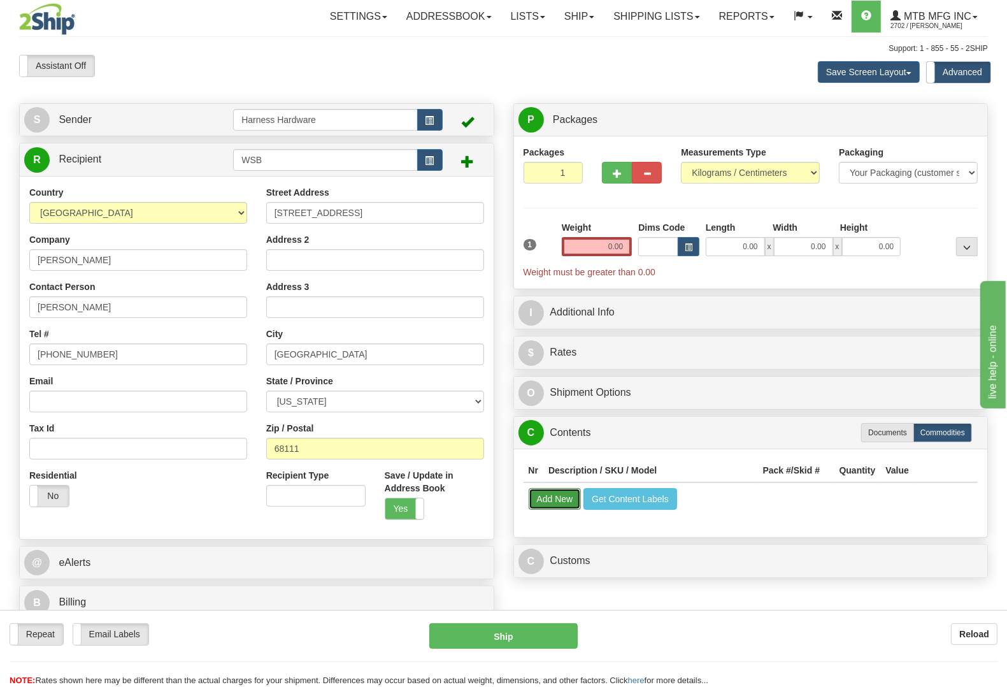
click at [555, 492] on button "Add New" at bounding box center [555, 499] width 53 height 22
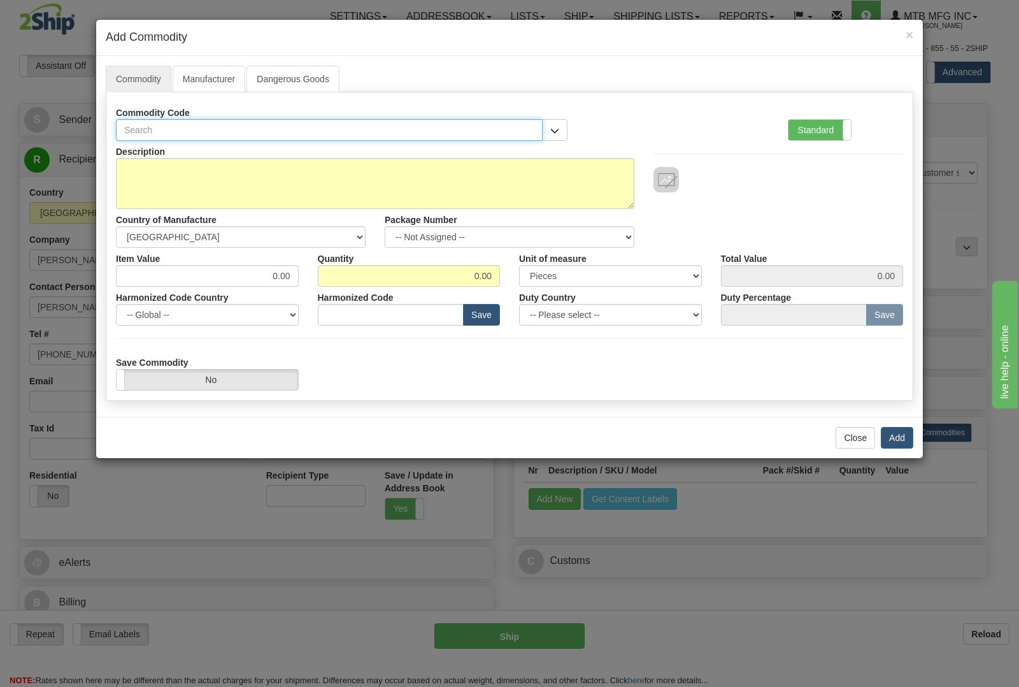
click at [322, 132] on input "text" at bounding box center [329, 130] width 427 height 22
type input "1774"
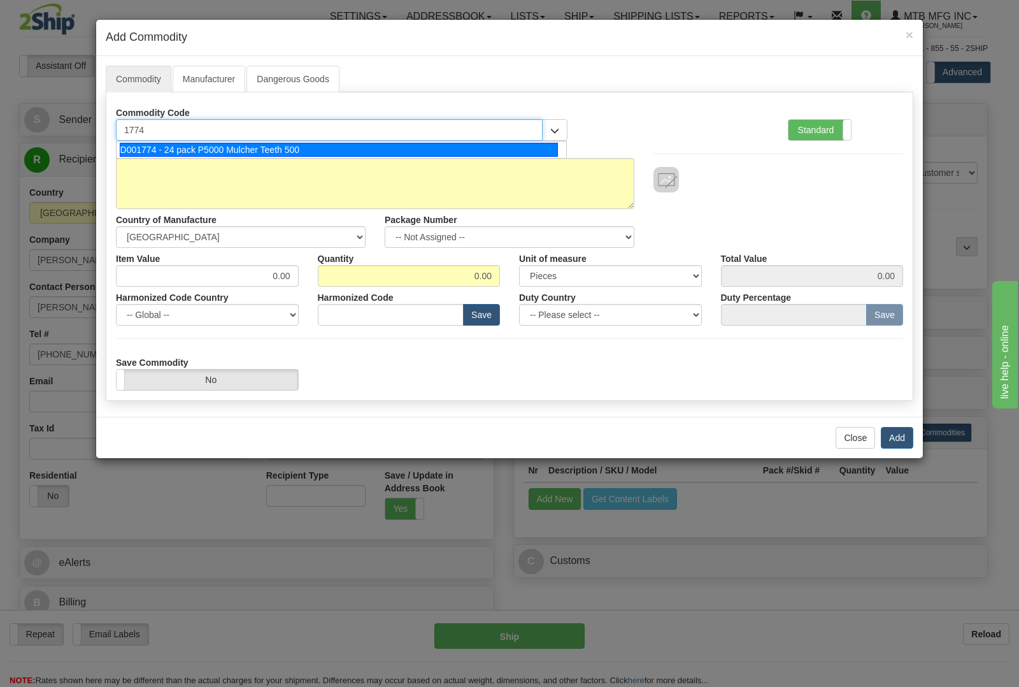
click at [333, 147] on div "D001774 - 24 pack P5000 Mulcher Teeth 500" at bounding box center [339, 150] width 439 height 14
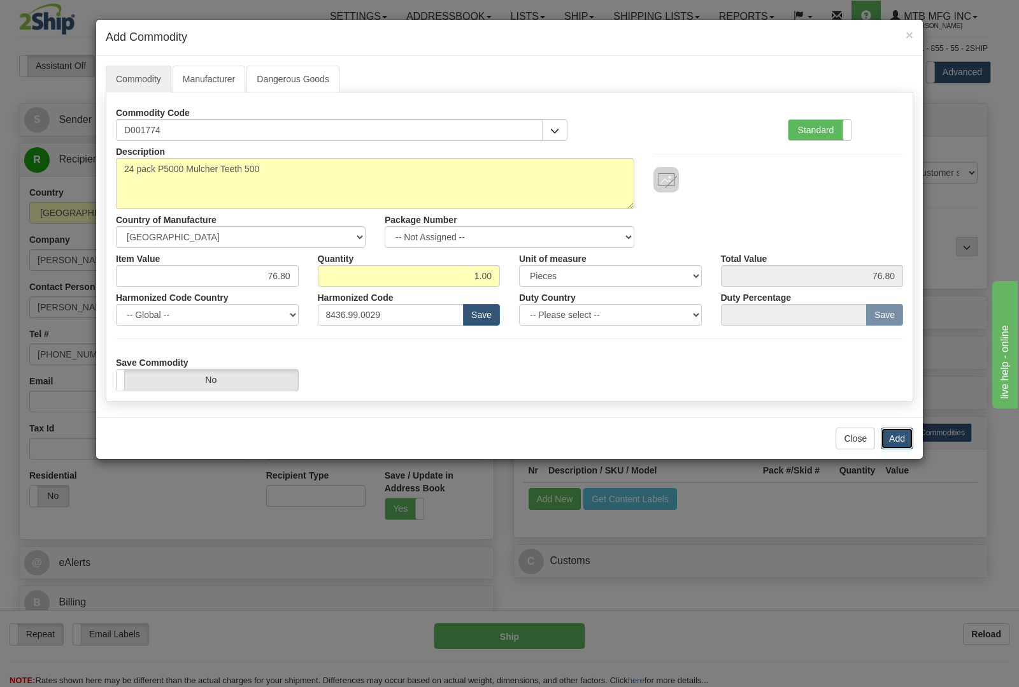
click at [902, 444] on button "Add" at bounding box center [897, 438] width 32 height 22
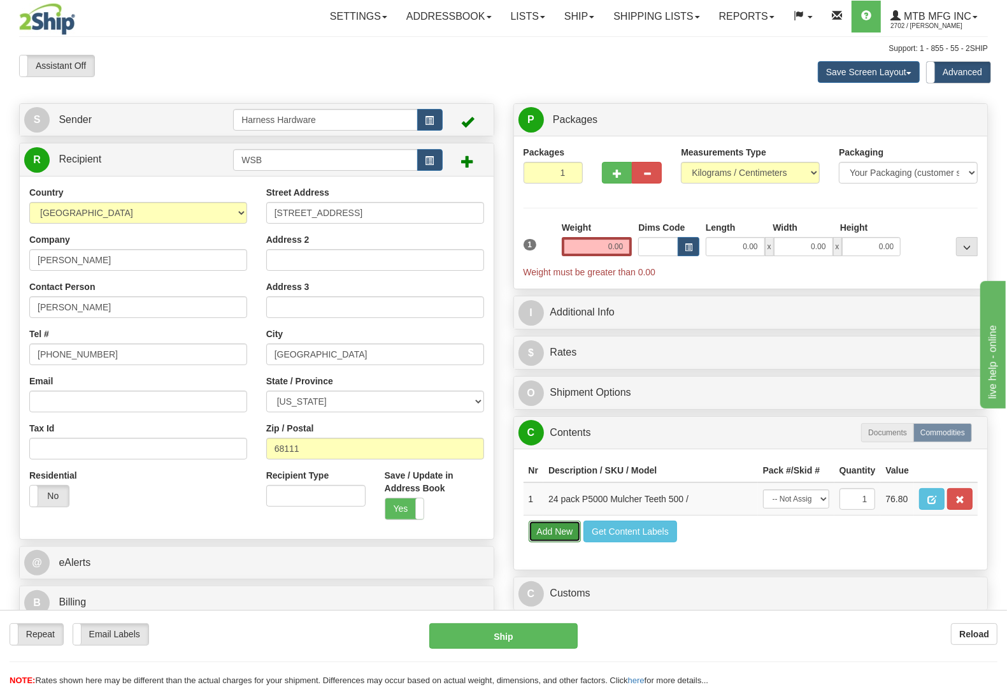
click at [549, 542] on button "Add New" at bounding box center [555, 531] width 53 height 22
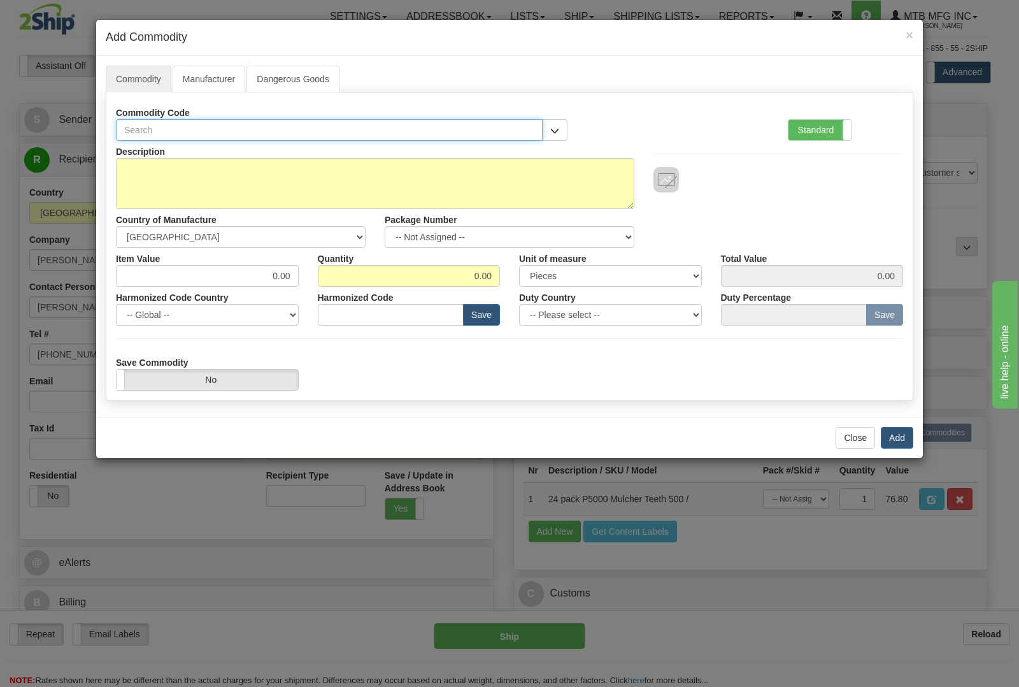
click at [287, 134] on input "text" at bounding box center [329, 130] width 427 height 22
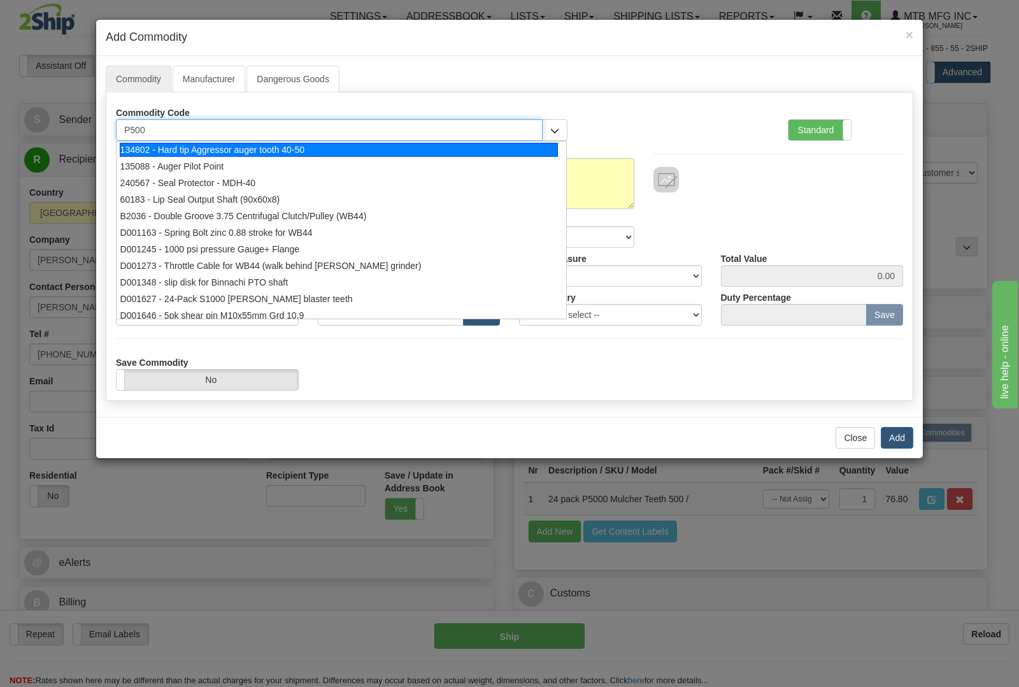
type input "P5000"
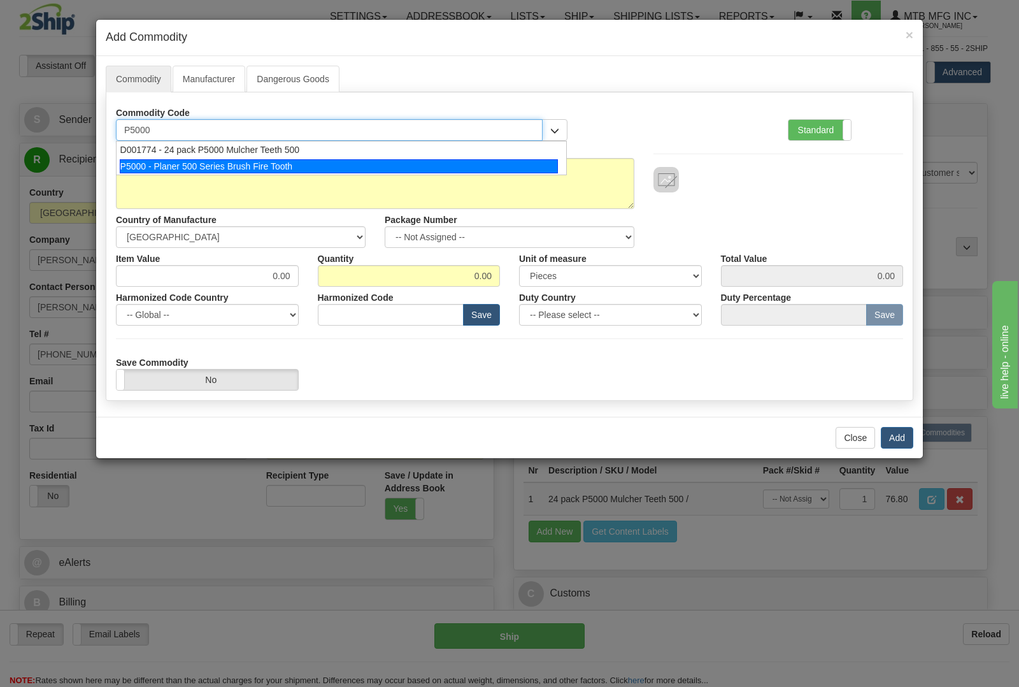
click at [278, 167] on div "P5000 - Planer 500 Series Brush Fire Tooth" at bounding box center [339, 166] width 439 height 14
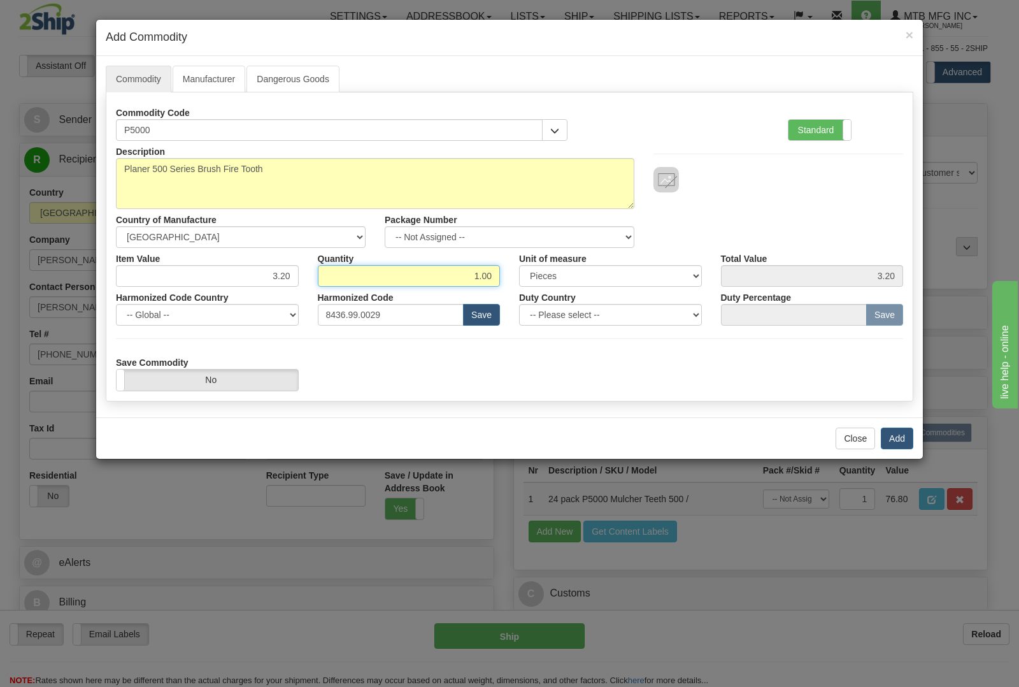
drag, startPoint x: 472, startPoint y: 281, endPoint x: 543, endPoint y: 285, distance: 71.4
click at [543, 285] on div "Item Value 3.20 Quantity 1.00 Unit of measure 3 Thousand Square Inches Adjustme…" at bounding box center [509, 267] width 806 height 39
type input "16"
type input "51.20"
click at [898, 433] on button "Add" at bounding box center [897, 438] width 32 height 22
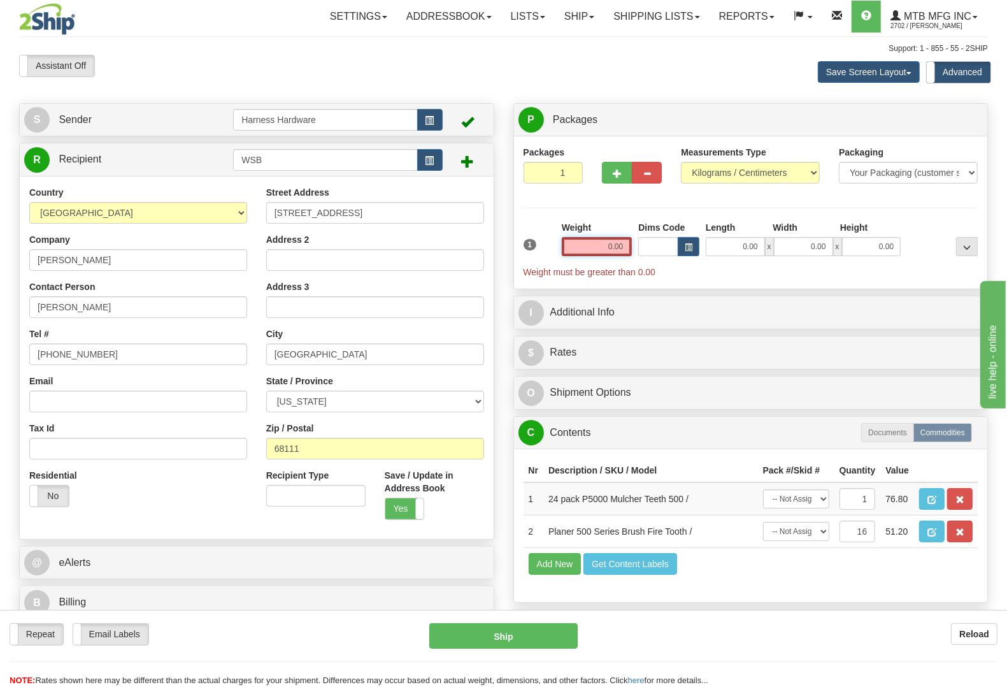
click at [584, 245] on input "0.00" at bounding box center [597, 246] width 71 height 19
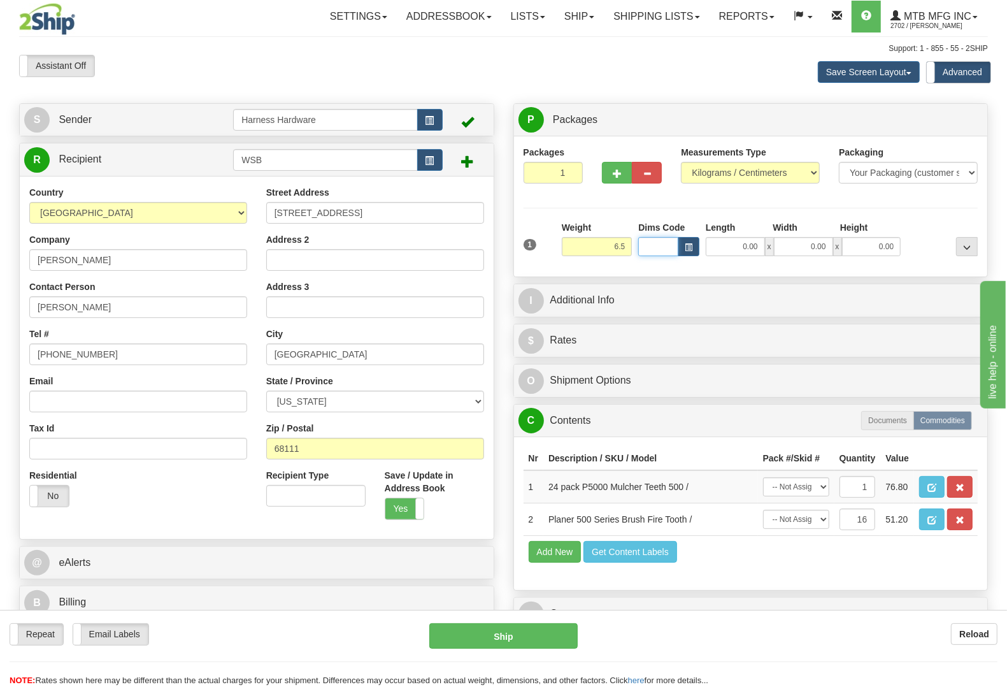
type input "6.50"
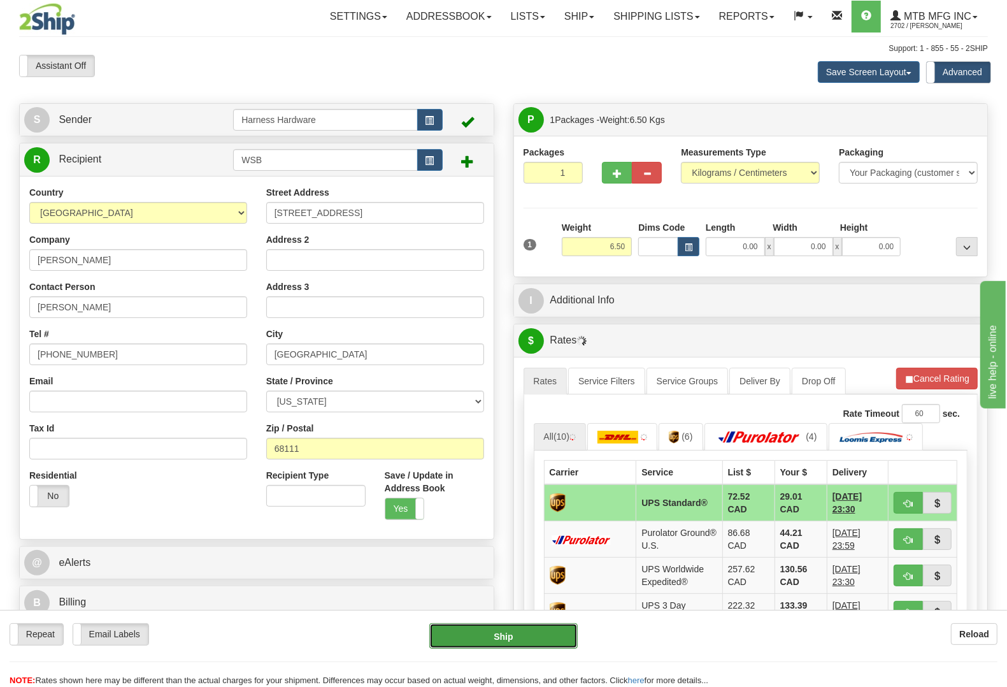
click at [506, 636] on button "Ship" at bounding box center [503, 635] width 148 height 25
type input "11"
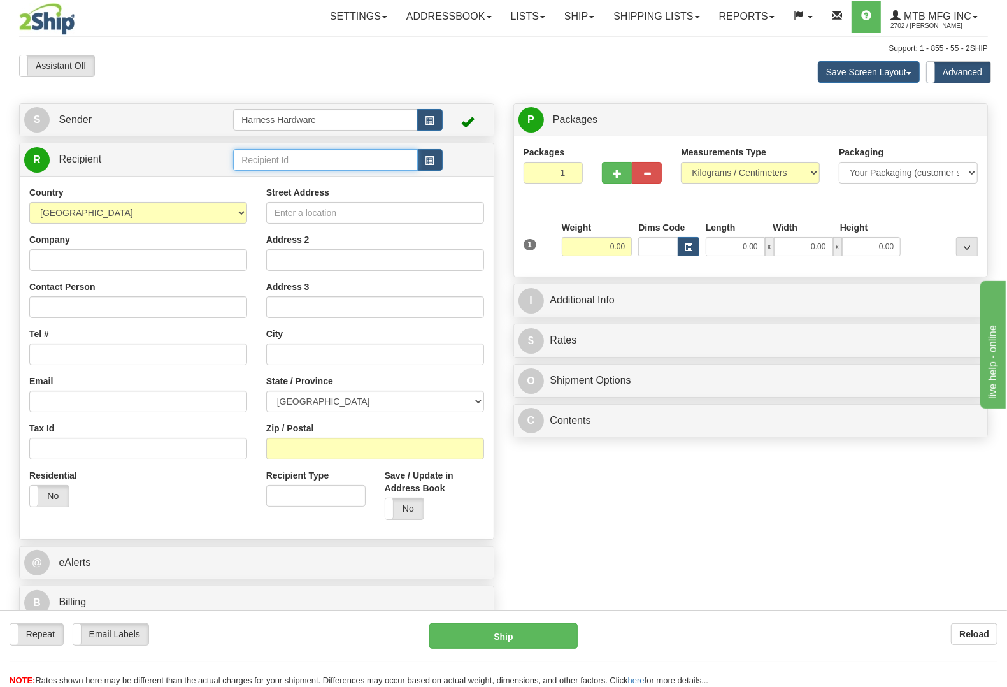
click at [364, 157] on input "text" at bounding box center [325, 160] width 184 height 22
type input "CENE-[GEOGRAPHIC_DATA]"
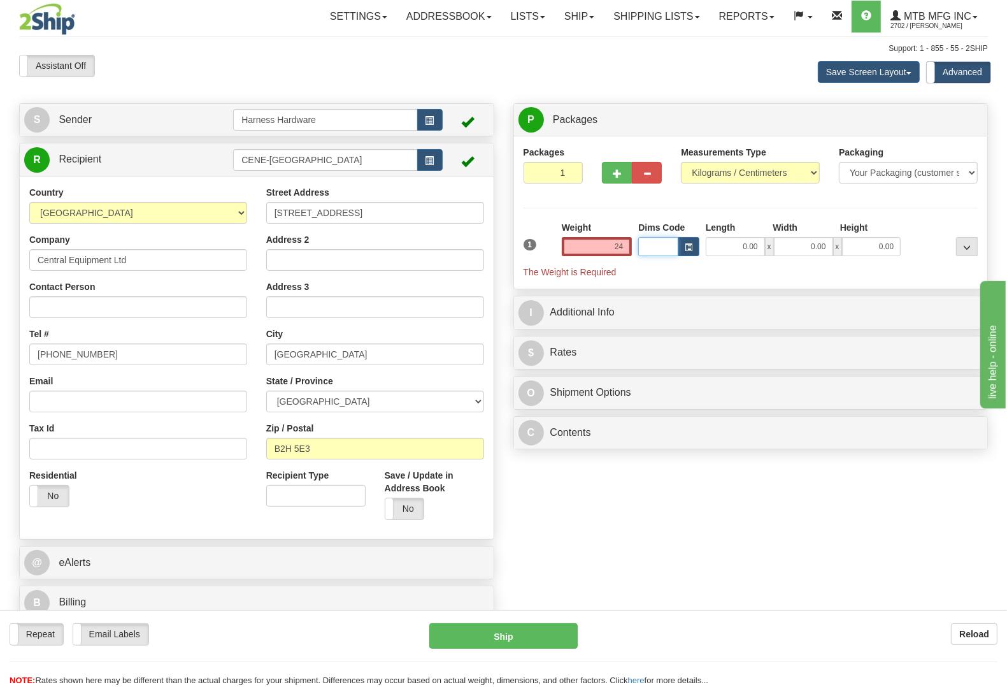
type input "24.00"
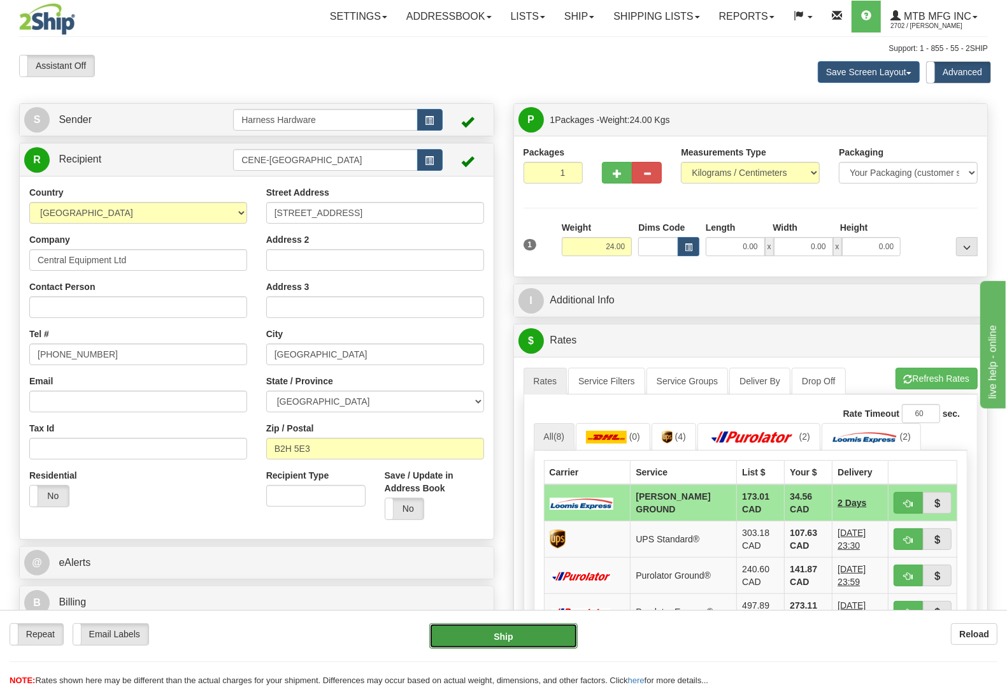
click at [509, 639] on button "Ship" at bounding box center [503, 635] width 148 height 25
type input "DD"
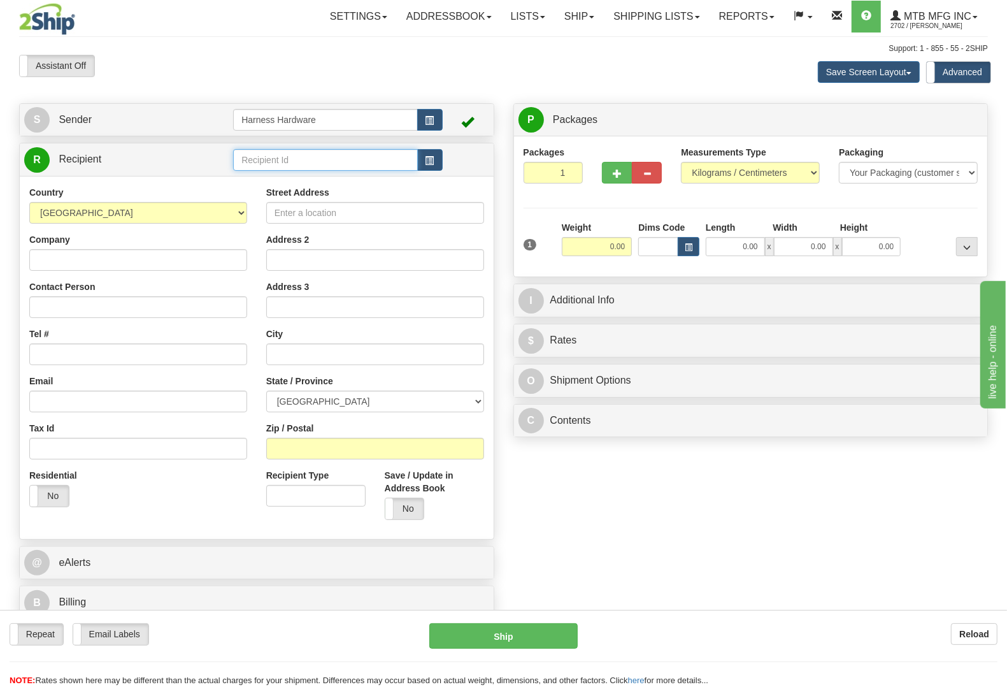
click at [317, 160] on input "text" at bounding box center [325, 160] width 184 height 22
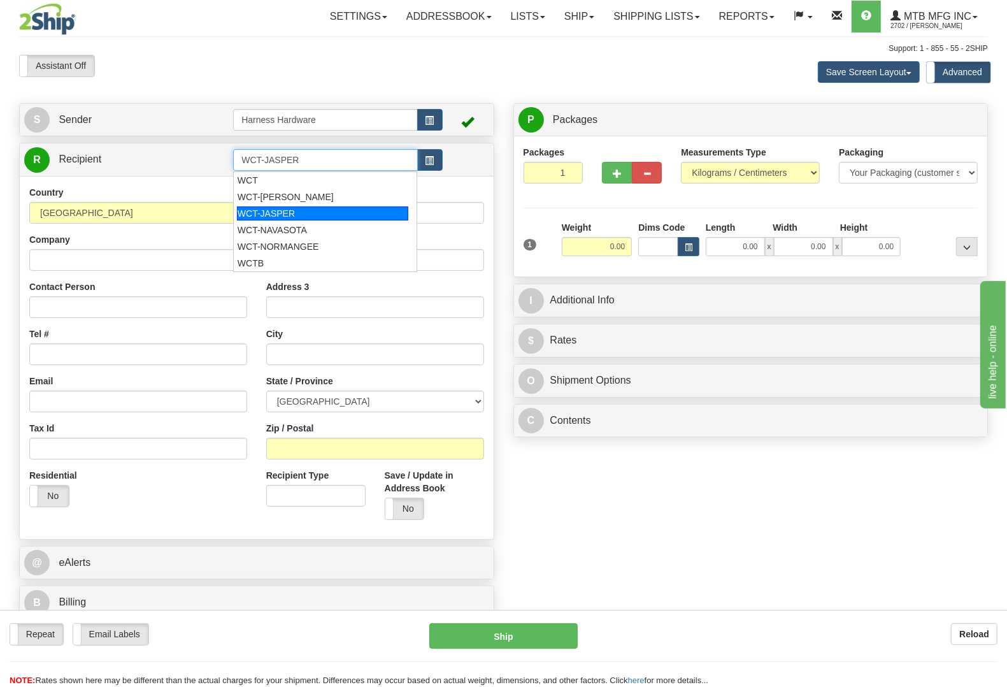
type input "WCT-JASPER"
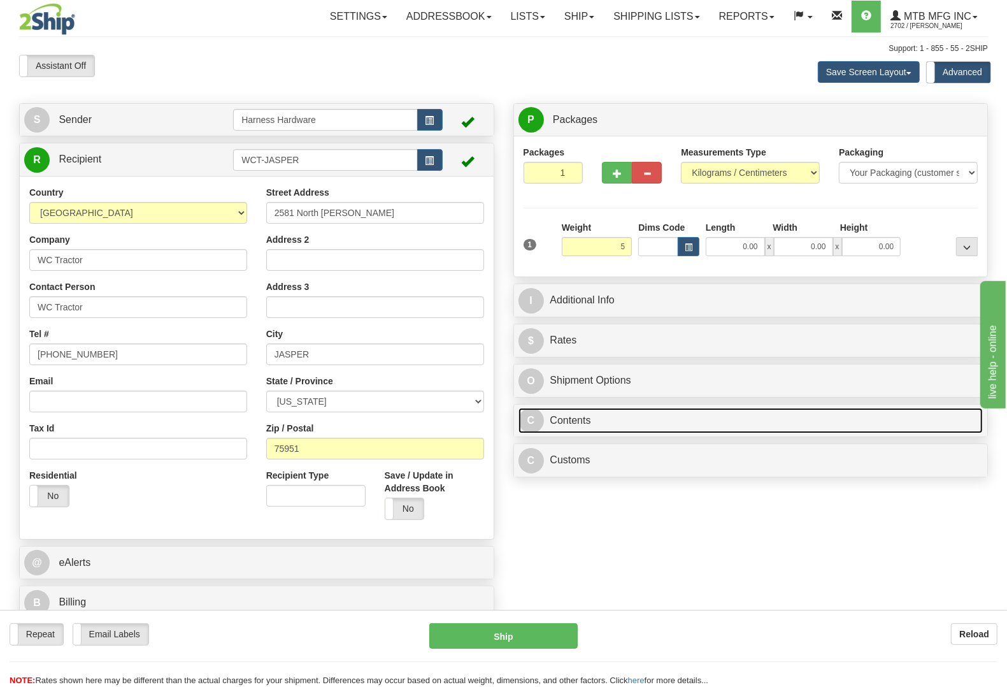
type input "5.00"
click at [589, 422] on div "P Packages 1 Packages - Weight: 0.00 Kgs Shipment Level Shipm. Package Level Pa…" at bounding box center [751, 293] width 494 height 381
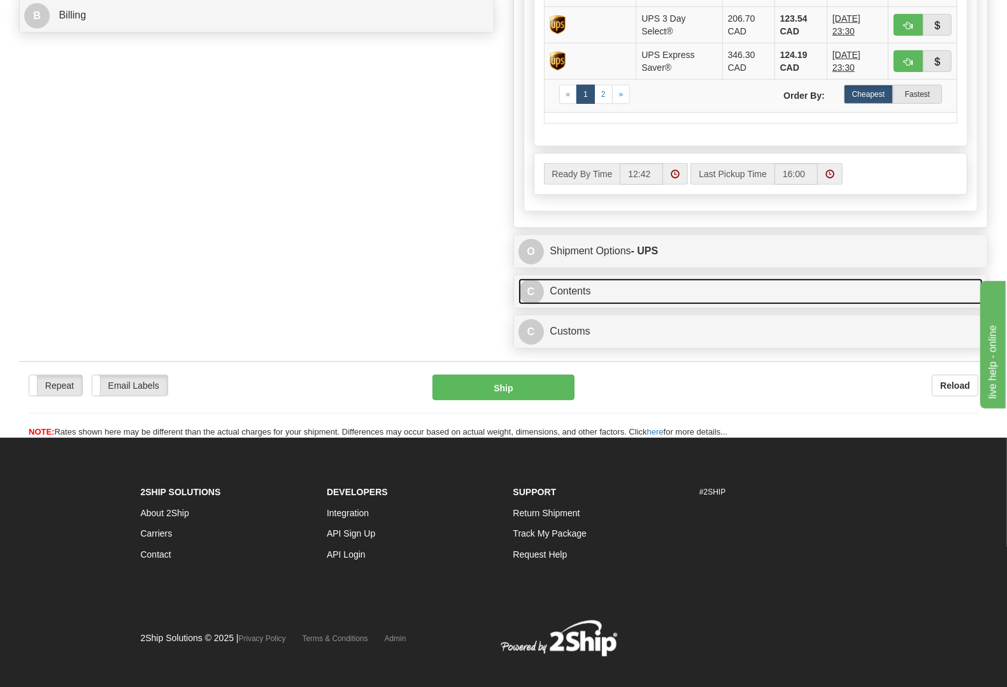
scroll to position [607, 0]
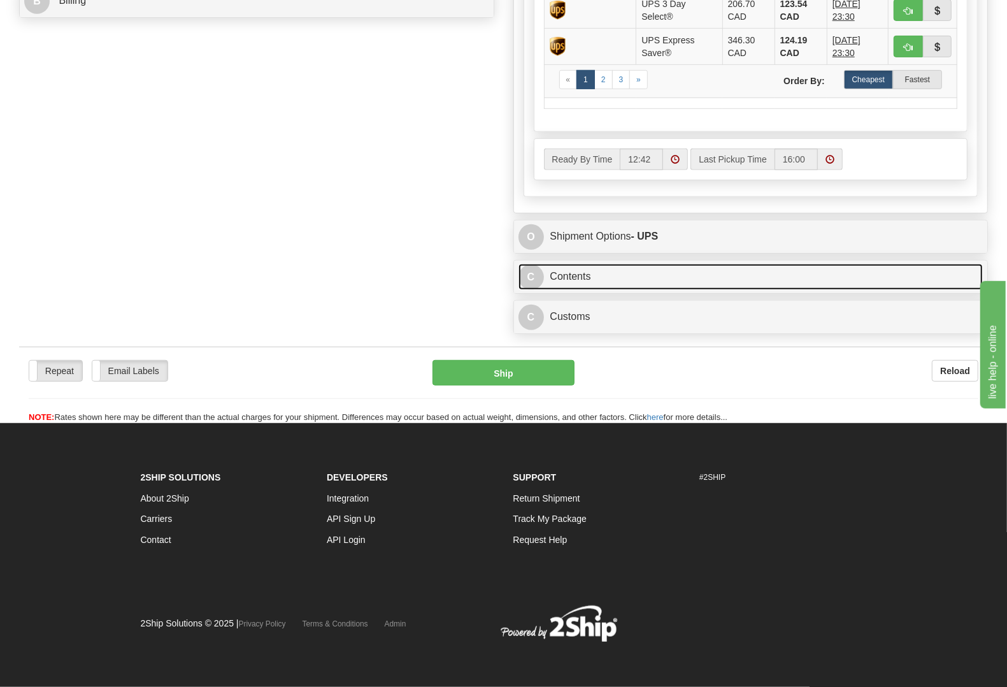
click at [581, 265] on link "C Contents" at bounding box center [750, 277] width 465 height 26
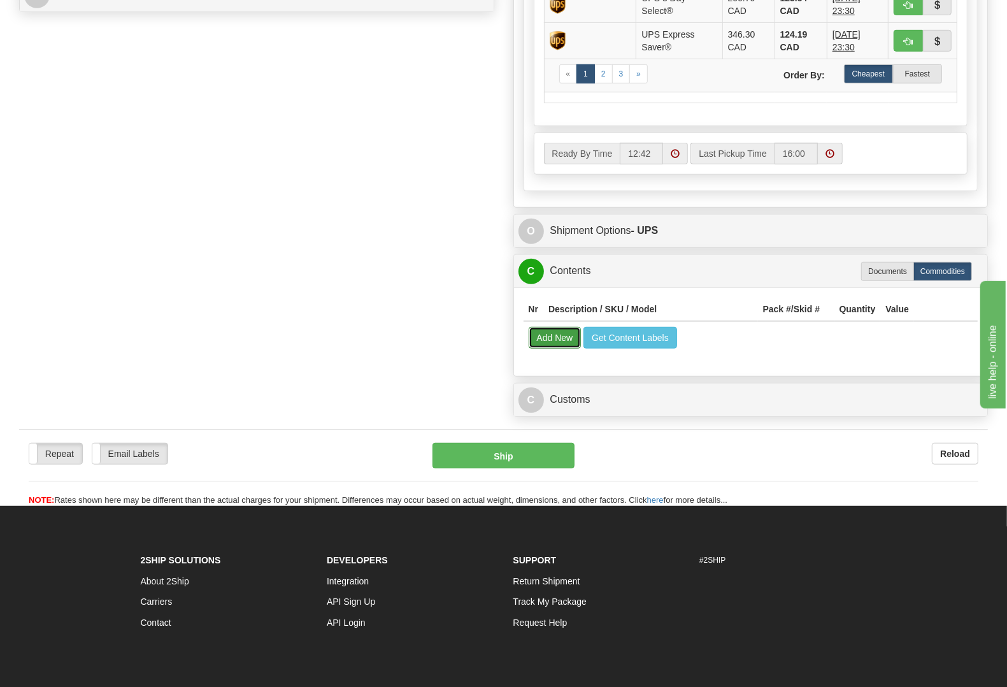
click at [552, 344] on button "Add New" at bounding box center [555, 338] width 53 height 22
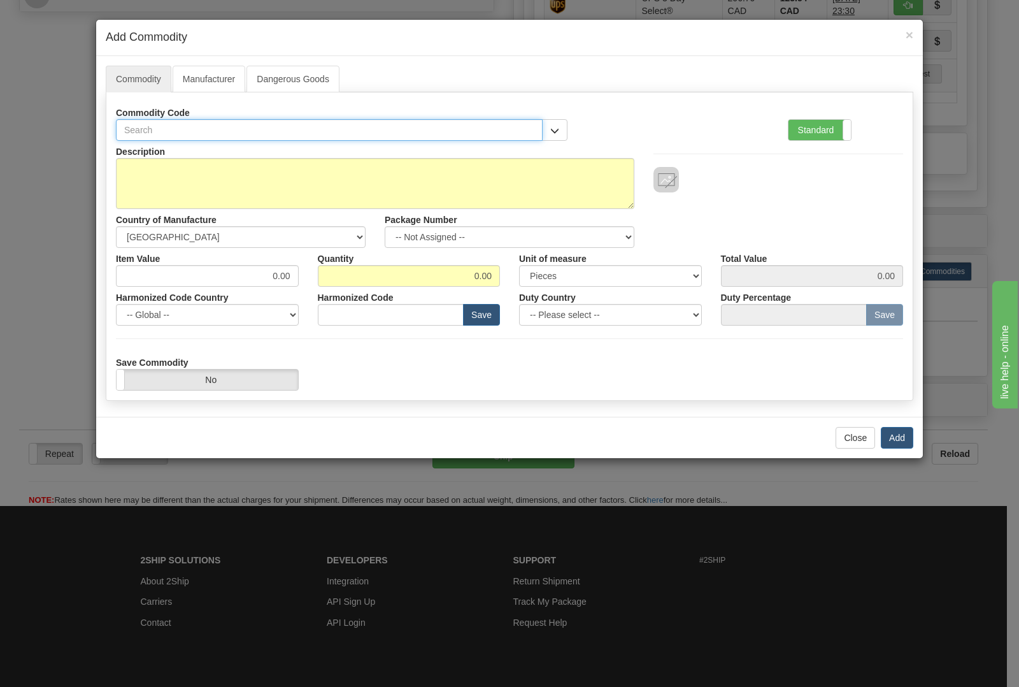
click at [329, 126] on input "text" at bounding box center [329, 130] width 427 height 22
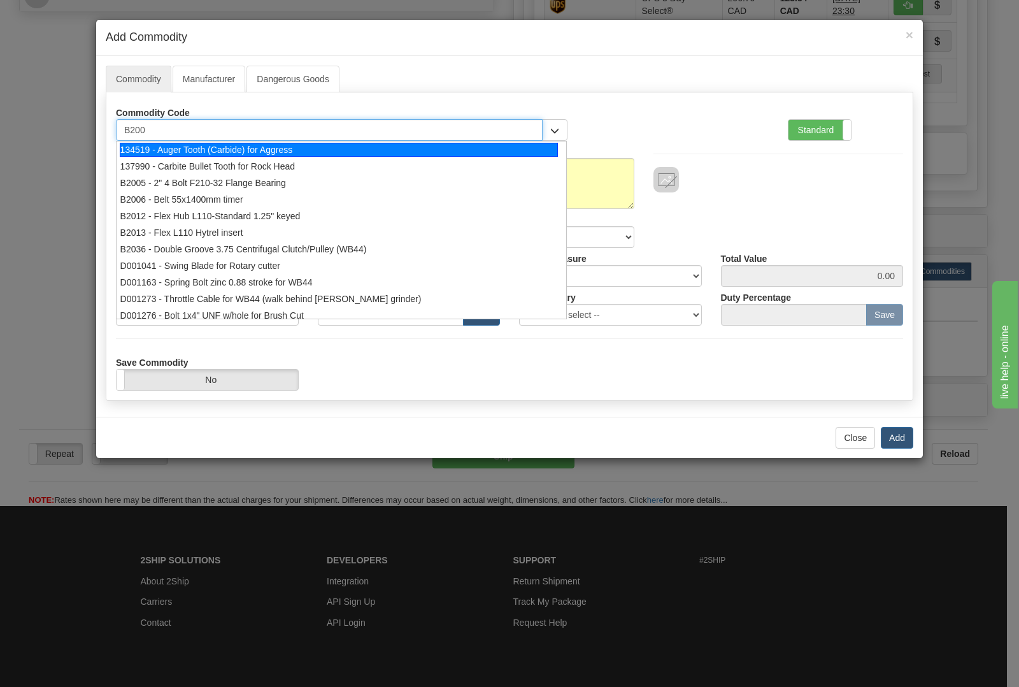
type input "B2005"
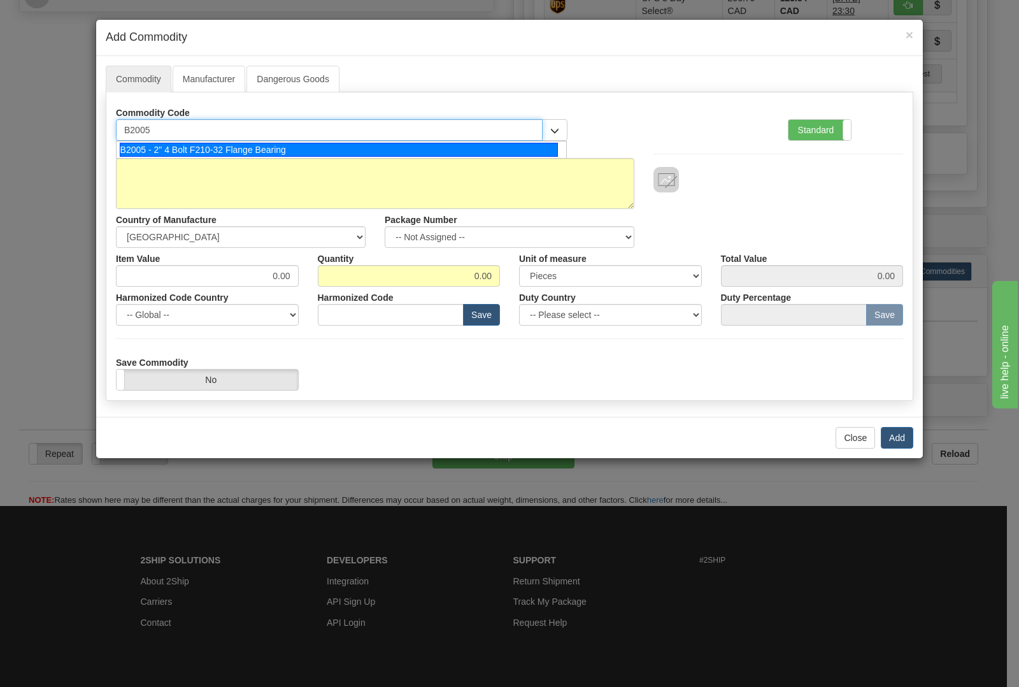
click at [285, 150] on div "B2005 - 2" 4 Bolt F210-32 Flange Bearing" at bounding box center [339, 150] width 439 height 14
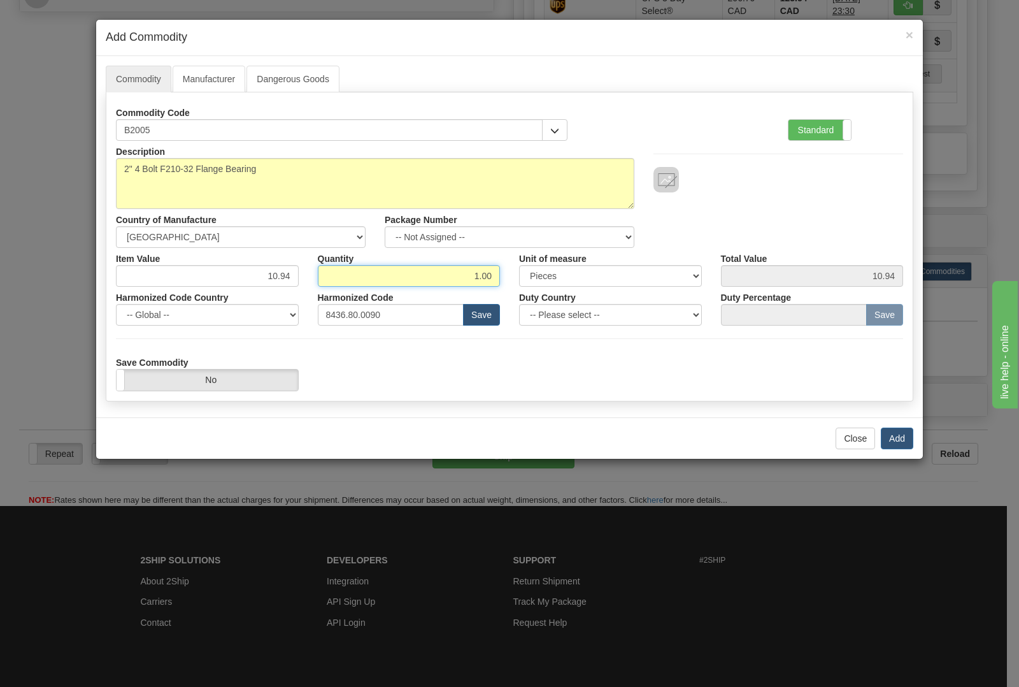
drag, startPoint x: 450, startPoint y: 273, endPoint x: 624, endPoint y: 287, distance: 174.4
click at [624, 287] on div "Item Value 10.94 Quantity 1.00 Unit of measure 3 Thousand Square Inches Adjustm…" at bounding box center [509, 267] width 806 height 39
type input "2"
type input "21.88"
click at [898, 437] on button "Add" at bounding box center [897, 438] width 32 height 22
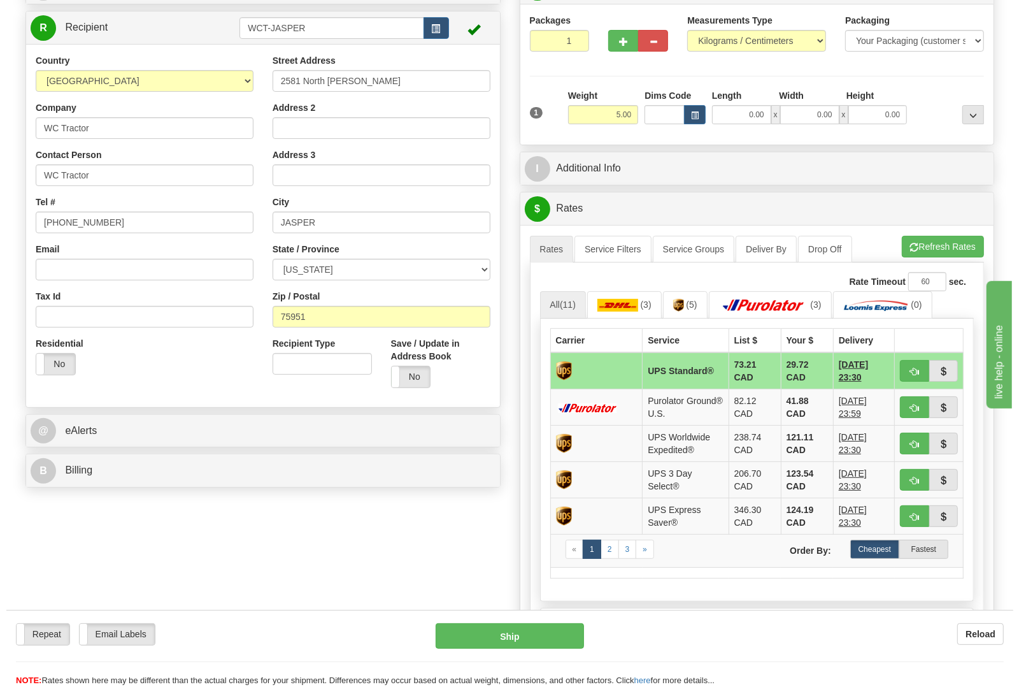
scroll to position [129, 0]
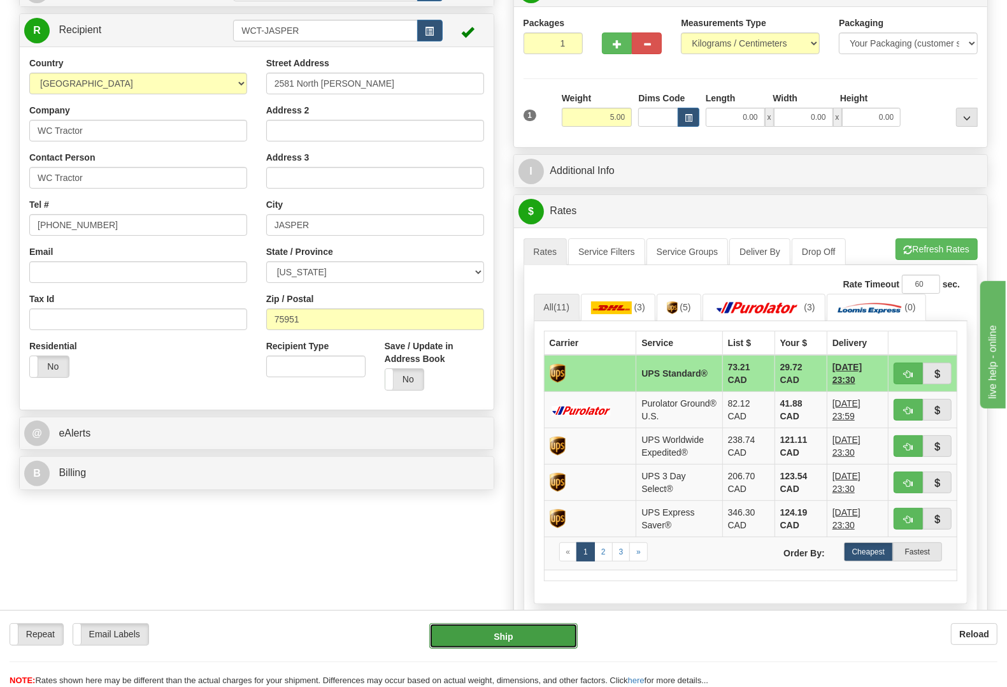
click at [513, 638] on button "Ship" at bounding box center [503, 635] width 148 height 25
type input "11"
